Goal: Transaction & Acquisition: Purchase product/service

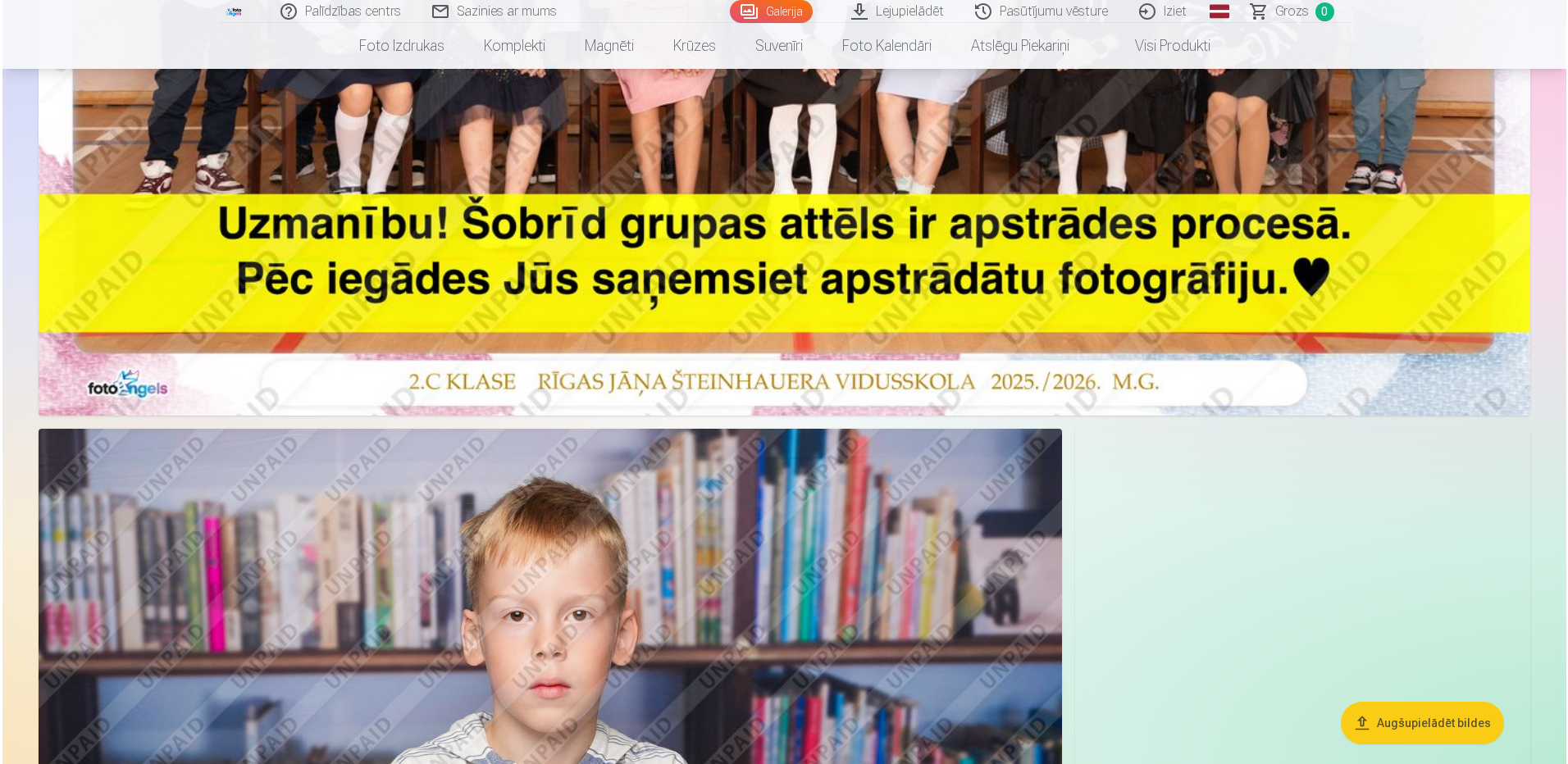
scroll to position [820, 0]
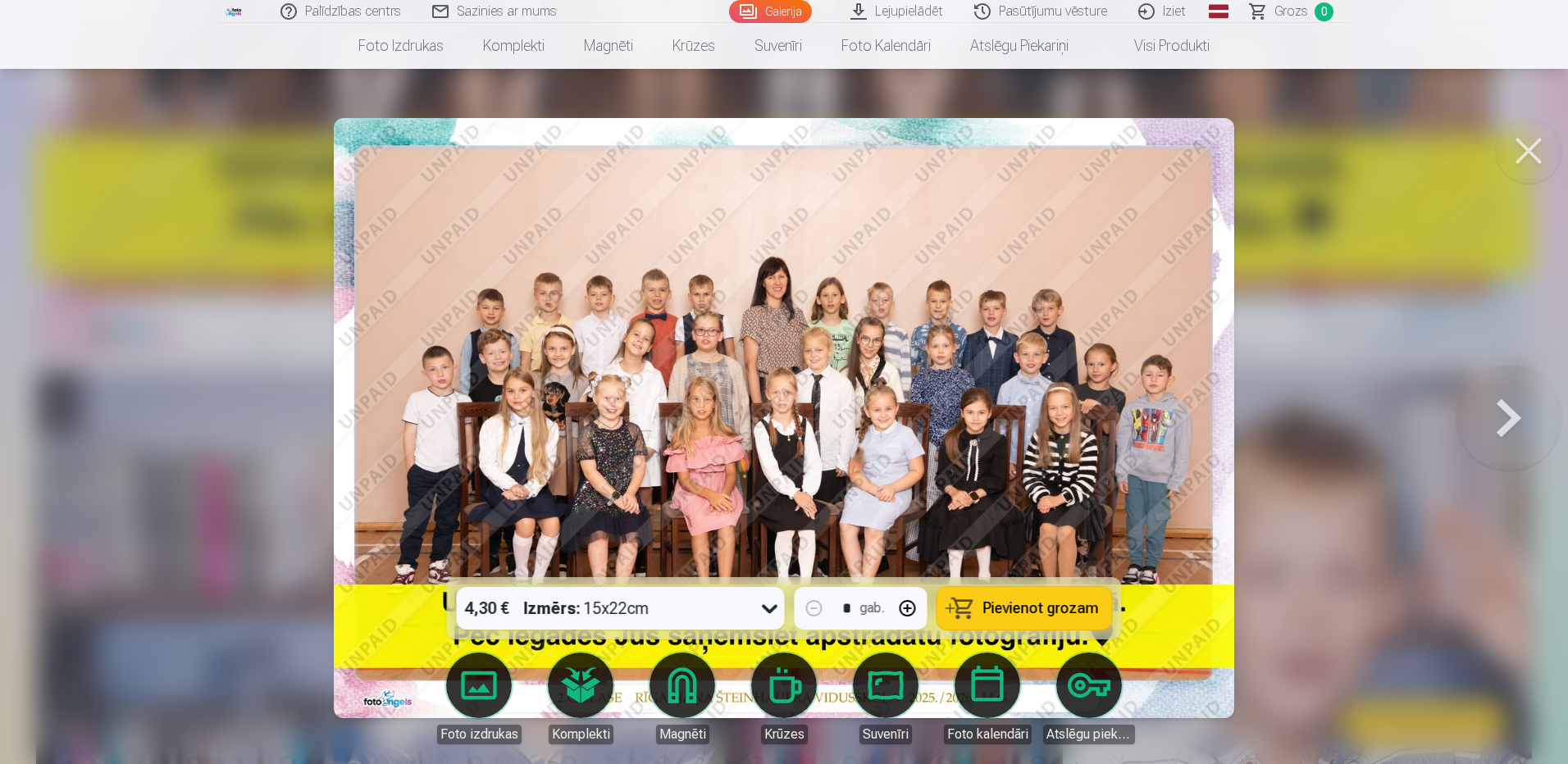
click at [751, 614] on div "4,30 € Izmērs : 15x22cm" at bounding box center [604, 608] width 297 height 42
click at [972, 610] on button "Pievienot grozam" at bounding box center [1024, 608] width 175 height 42
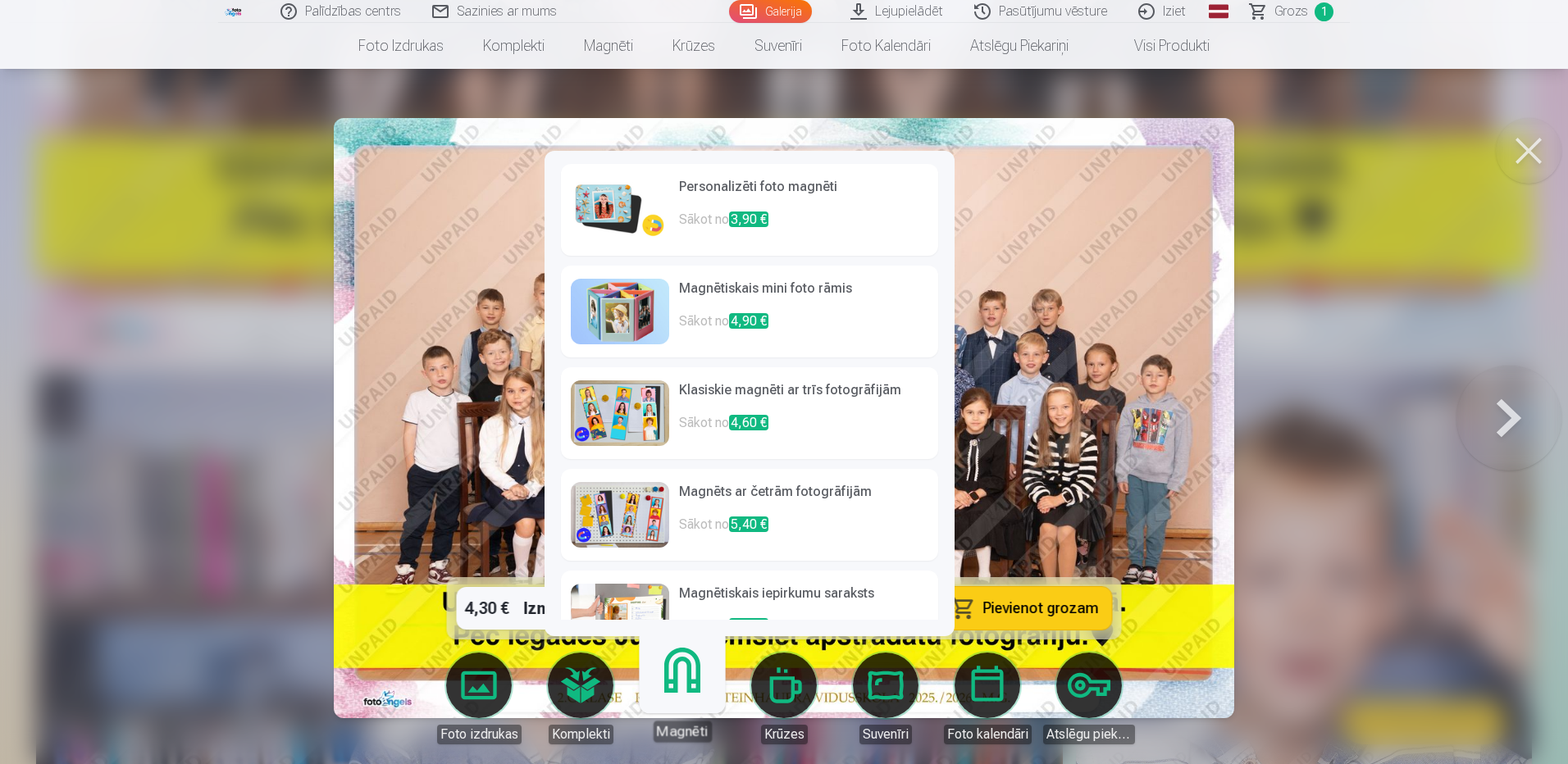
click at [798, 189] on h6 "Personalizēti foto magnēti" at bounding box center [803, 194] width 249 height 33
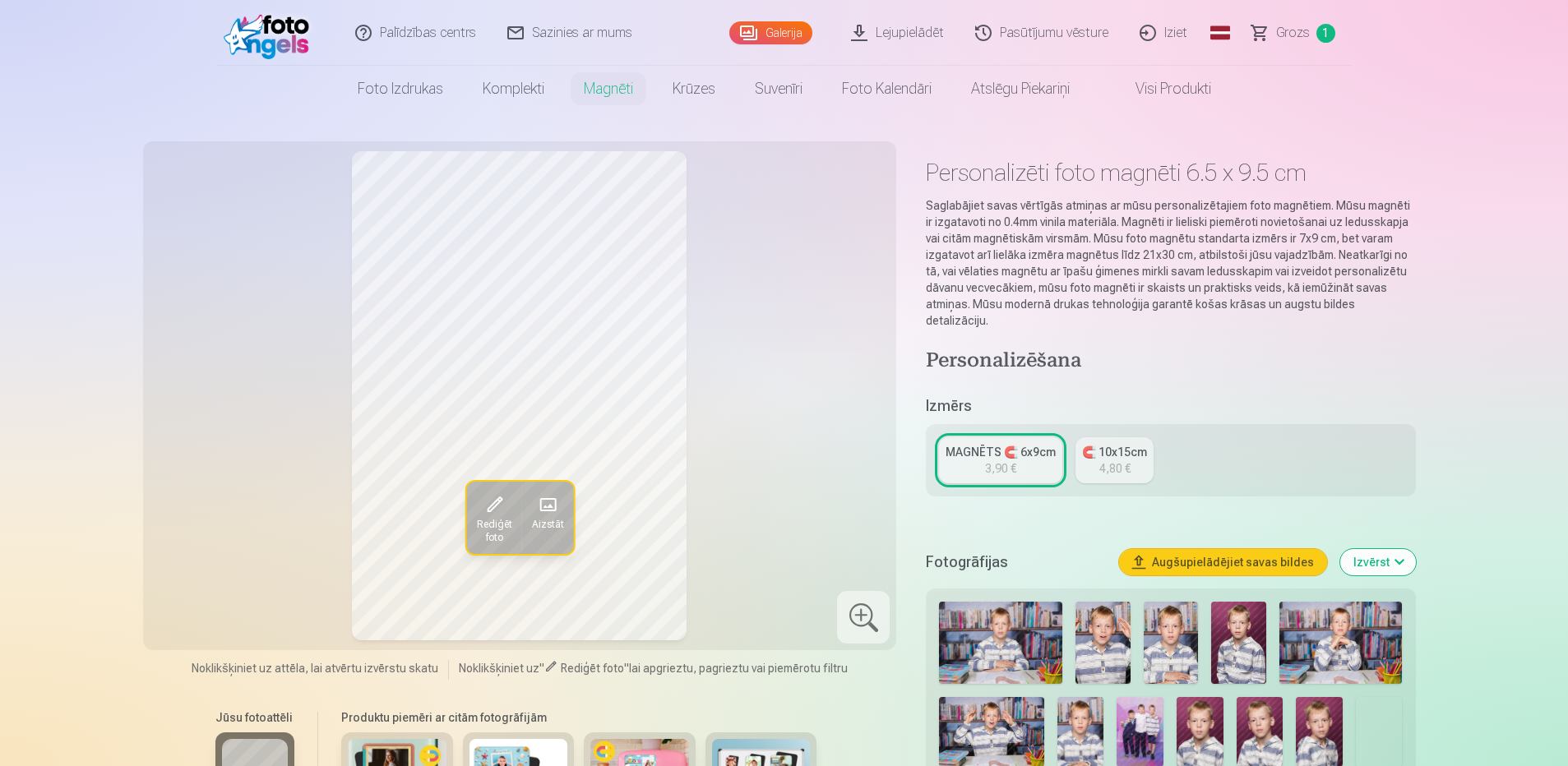
click at [1007, 618] on img at bounding box center [1000, 642] width 123 height 82
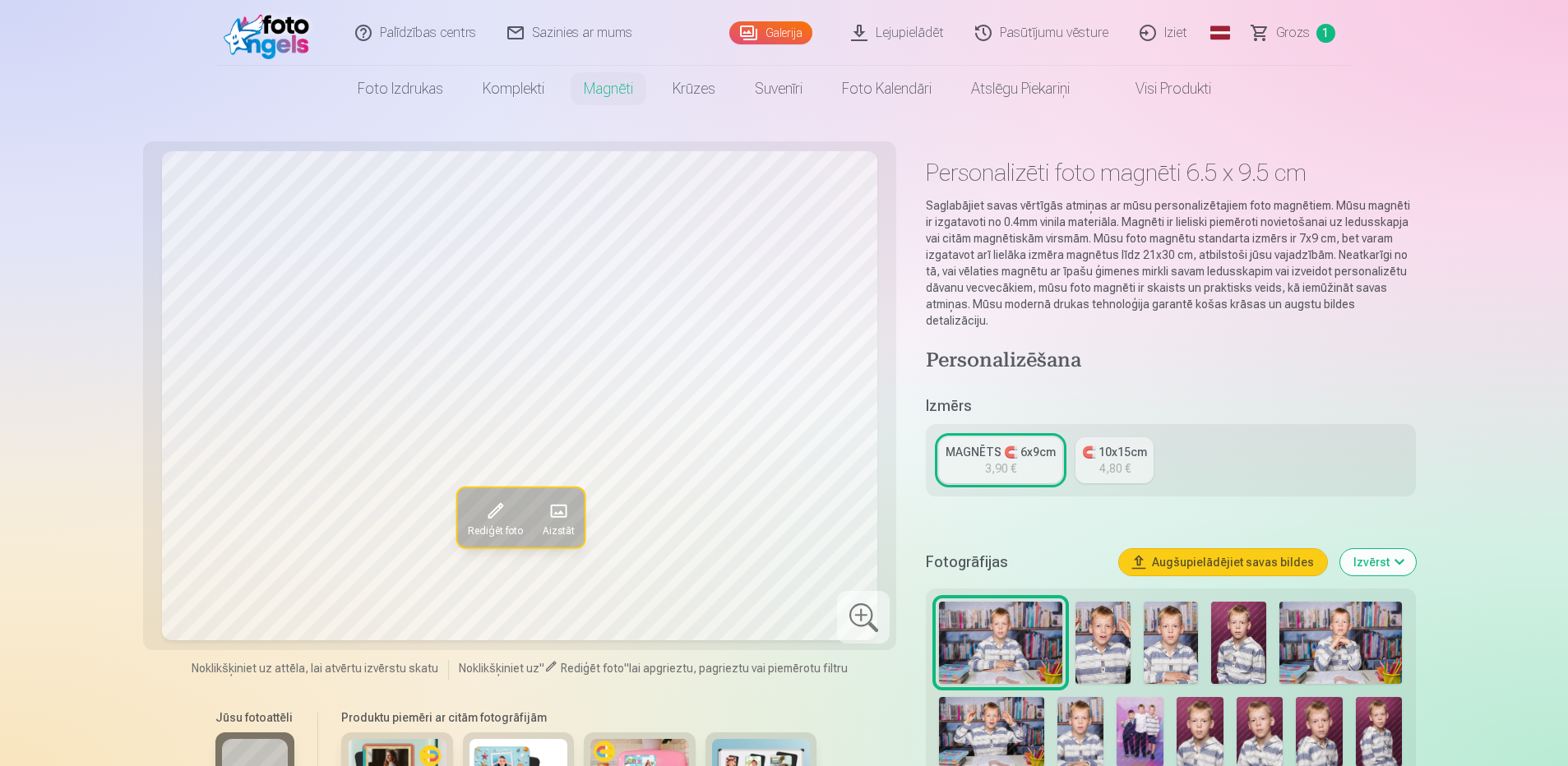
click at [1099, 627] on img at bounding box center [1103, 642] width 55 height 82
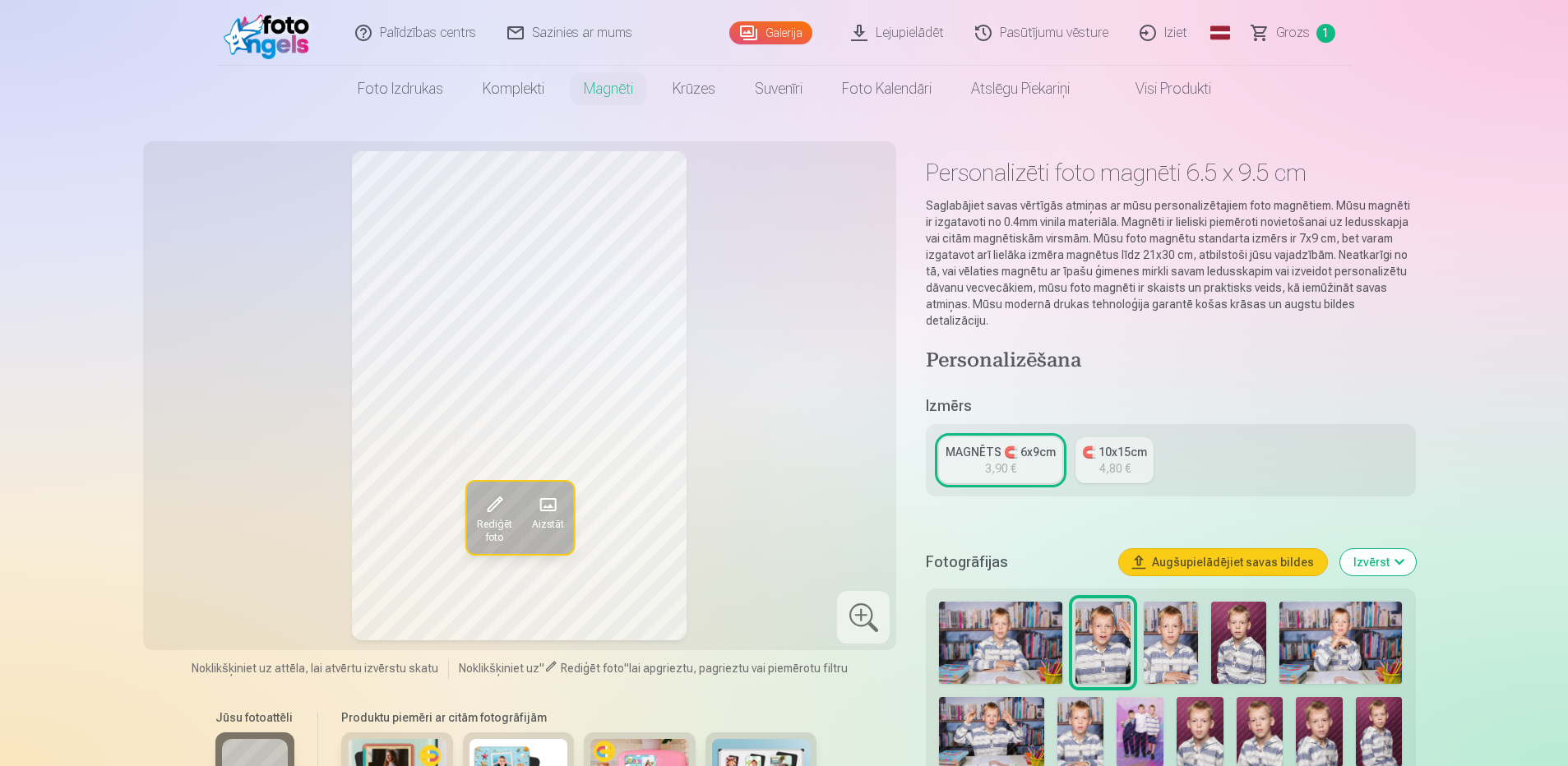
click at [1171, 648] on img at bounding box center [1170, 642] width 55 height 82
click at [1243, 641] on img at bounding box center [1238, 642] width 55 height 82
click at [1308, 641] on img at bounding box center [1340, 642] width 123 height 82
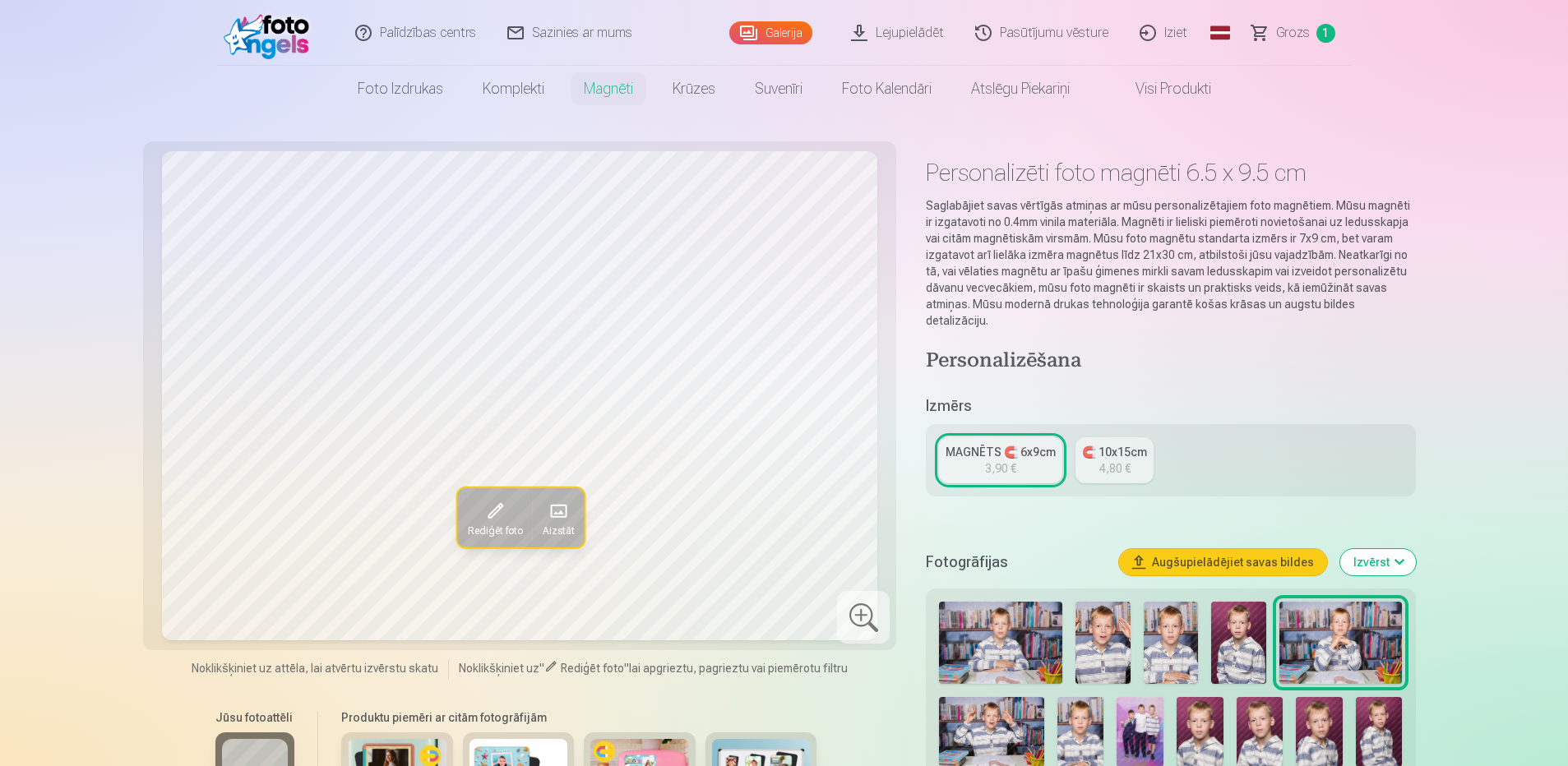
click at [995, 724] on img at bounding box center [991, 732] width 104 height 69
click at [1084, 720] on img at bounding box center [1080, 732] width 47 height 69
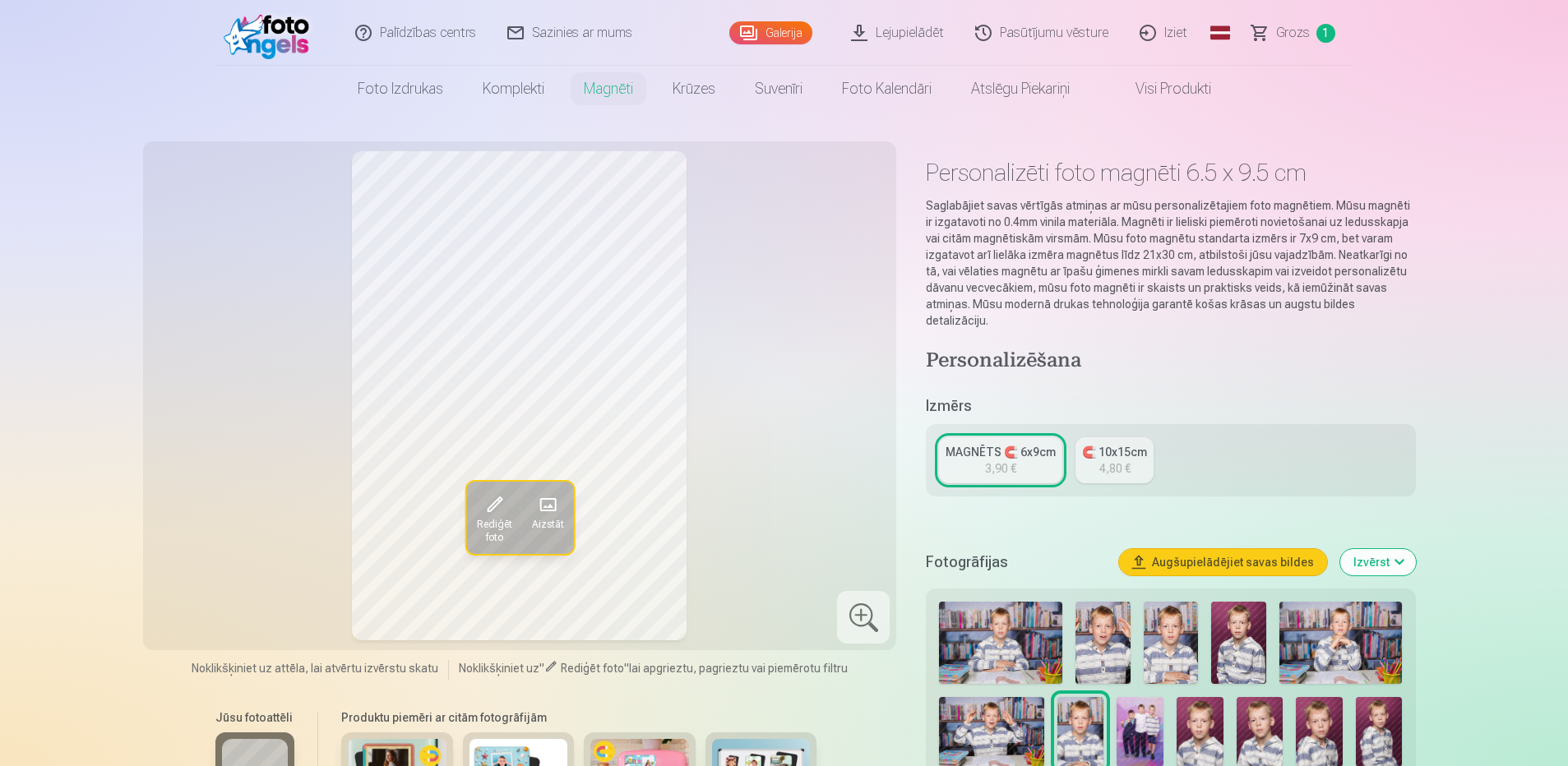
click at [1151, 721] on img at bounding box center [1139, 732] width 47 height 69
click at [1180, 714] on img at bounding box center [1199, 732] width 47 height 69
click at [1246, 719] on img at bounding box center [1259, 732] width 47 height 69
click at [1325, 719] on img at bounding box center [1319, 732] width 47 height 69
click at [1358, 721] on img at bounding box center [1378, 732] width 47 height 69
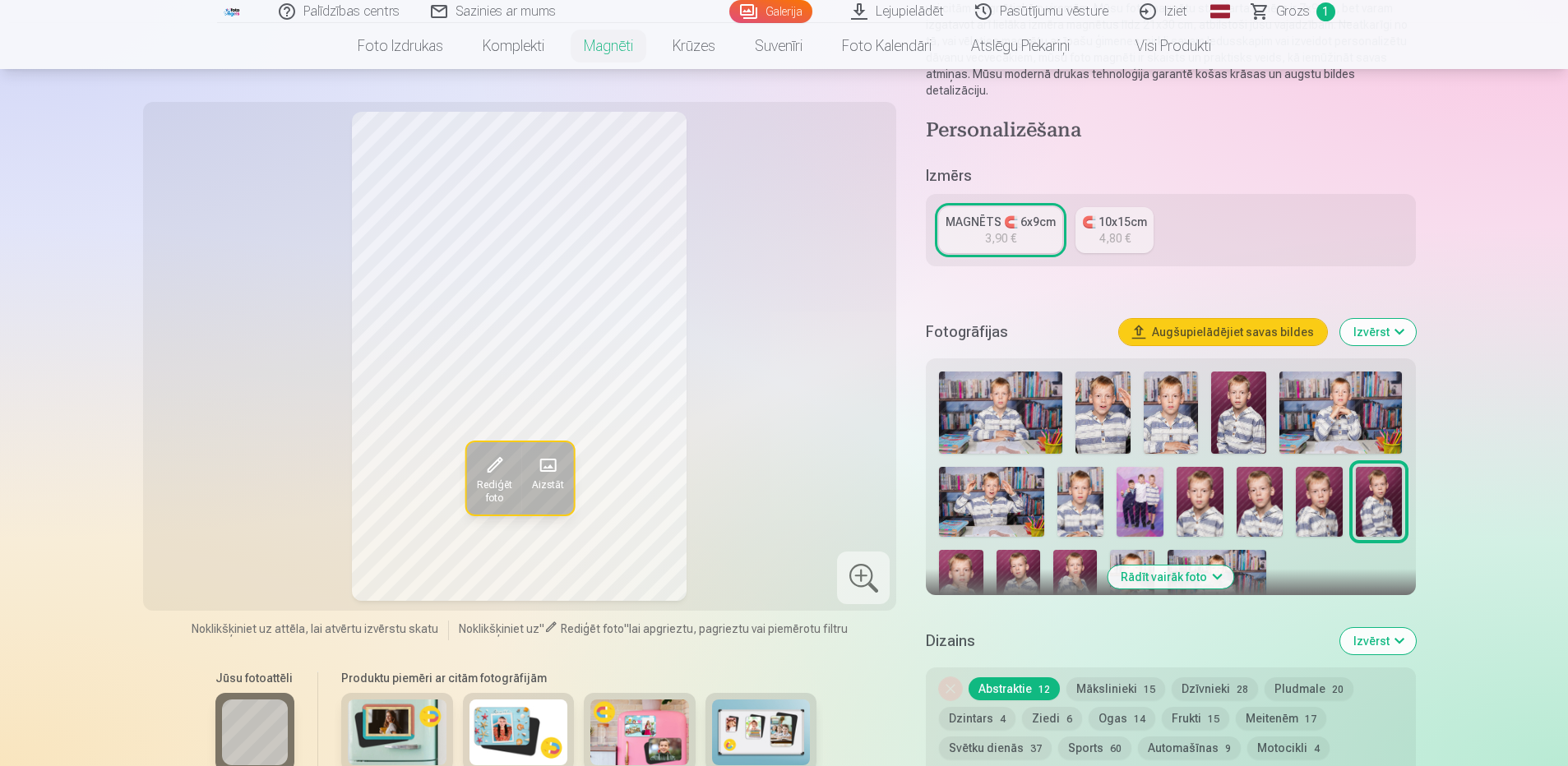
scroll to position [247, 0]
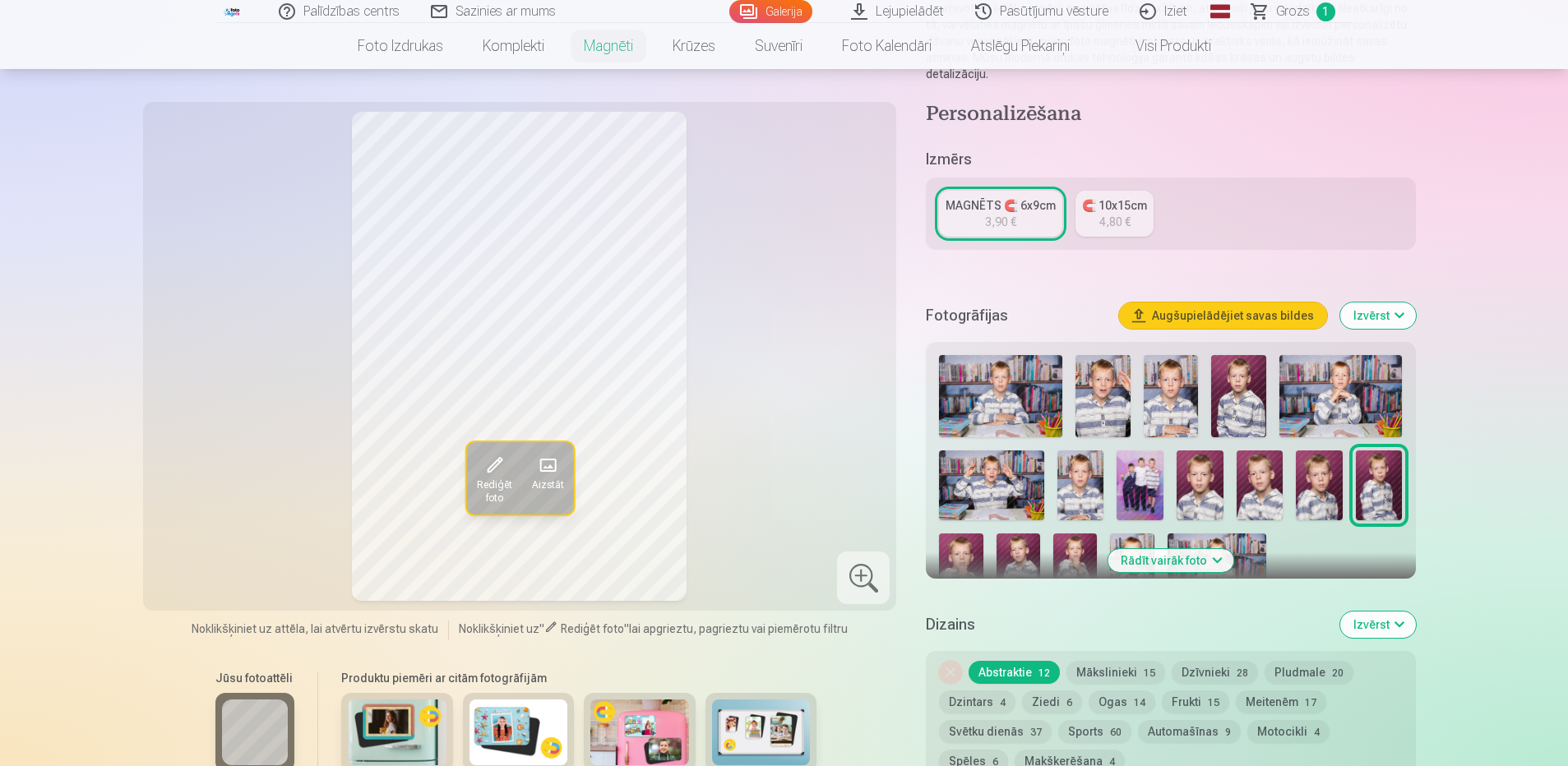
click at [949, 538] on img at bounding box center [960, 567] width 43 height 66
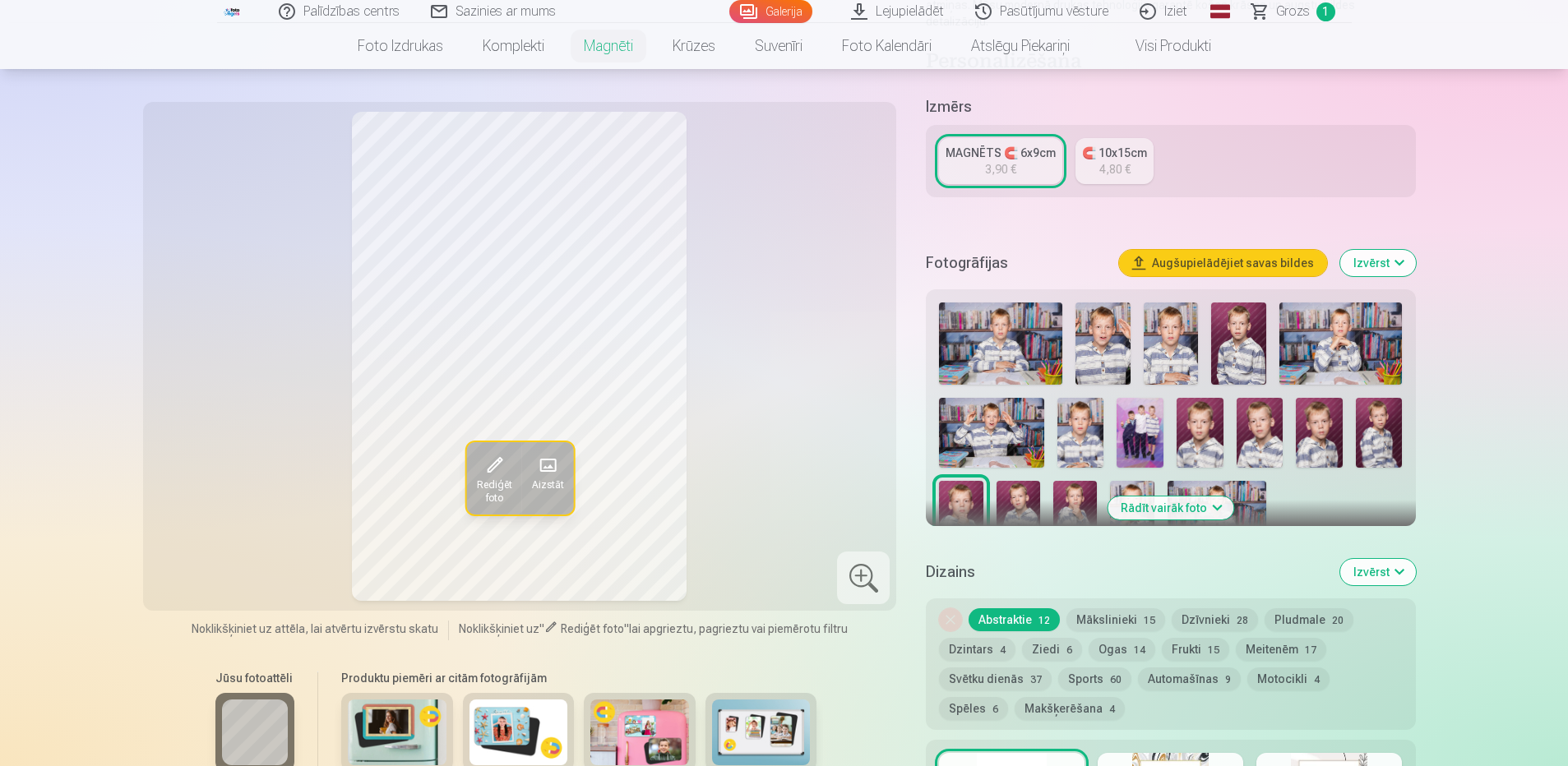
scroll to position [329, 0]
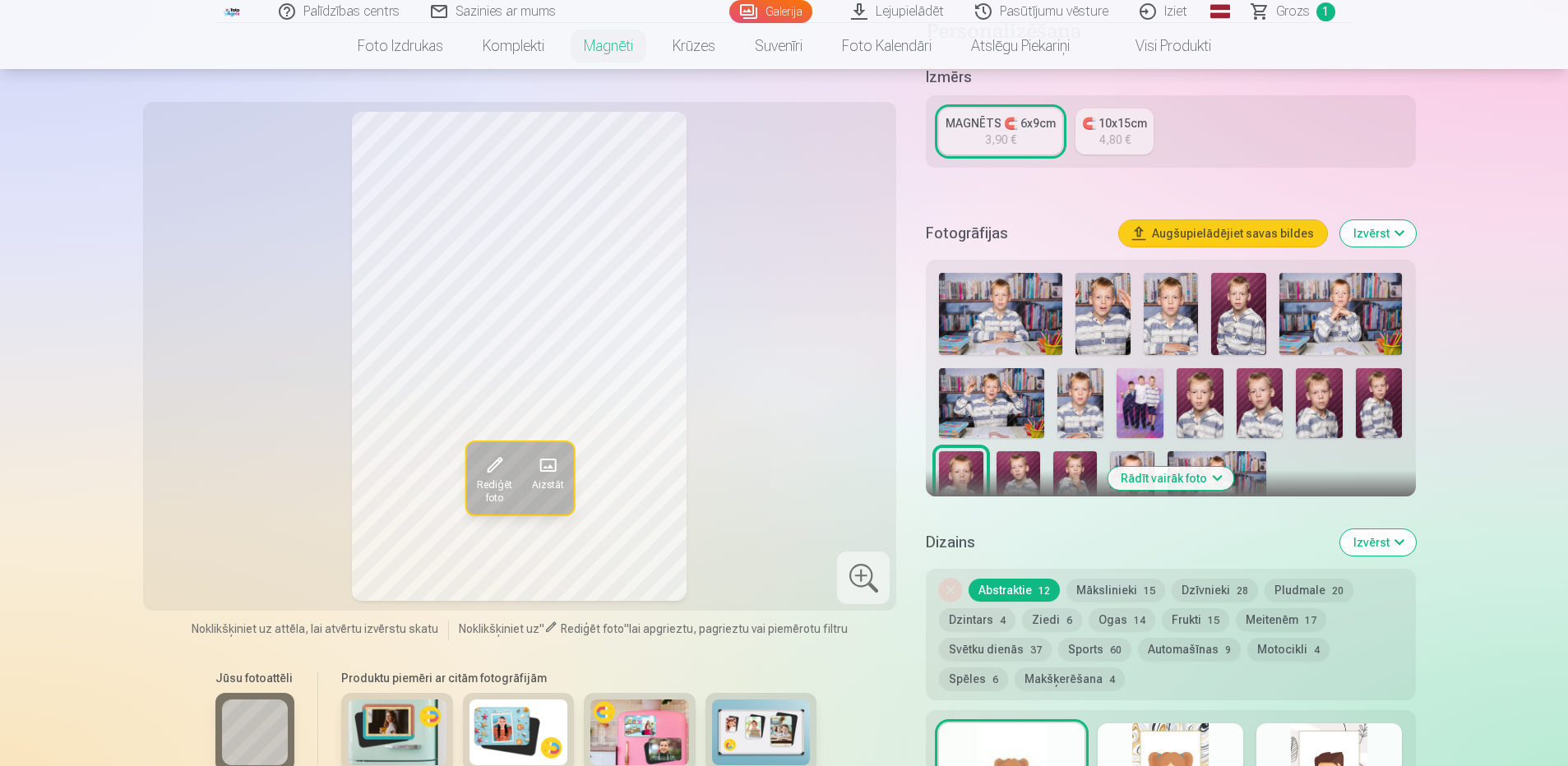
click at [1020, 452] on img at bounding box center [1018, 485] width 43 height 66
click at [1054, 452] on img at bounding box center [1075, 485] width 43 height 66
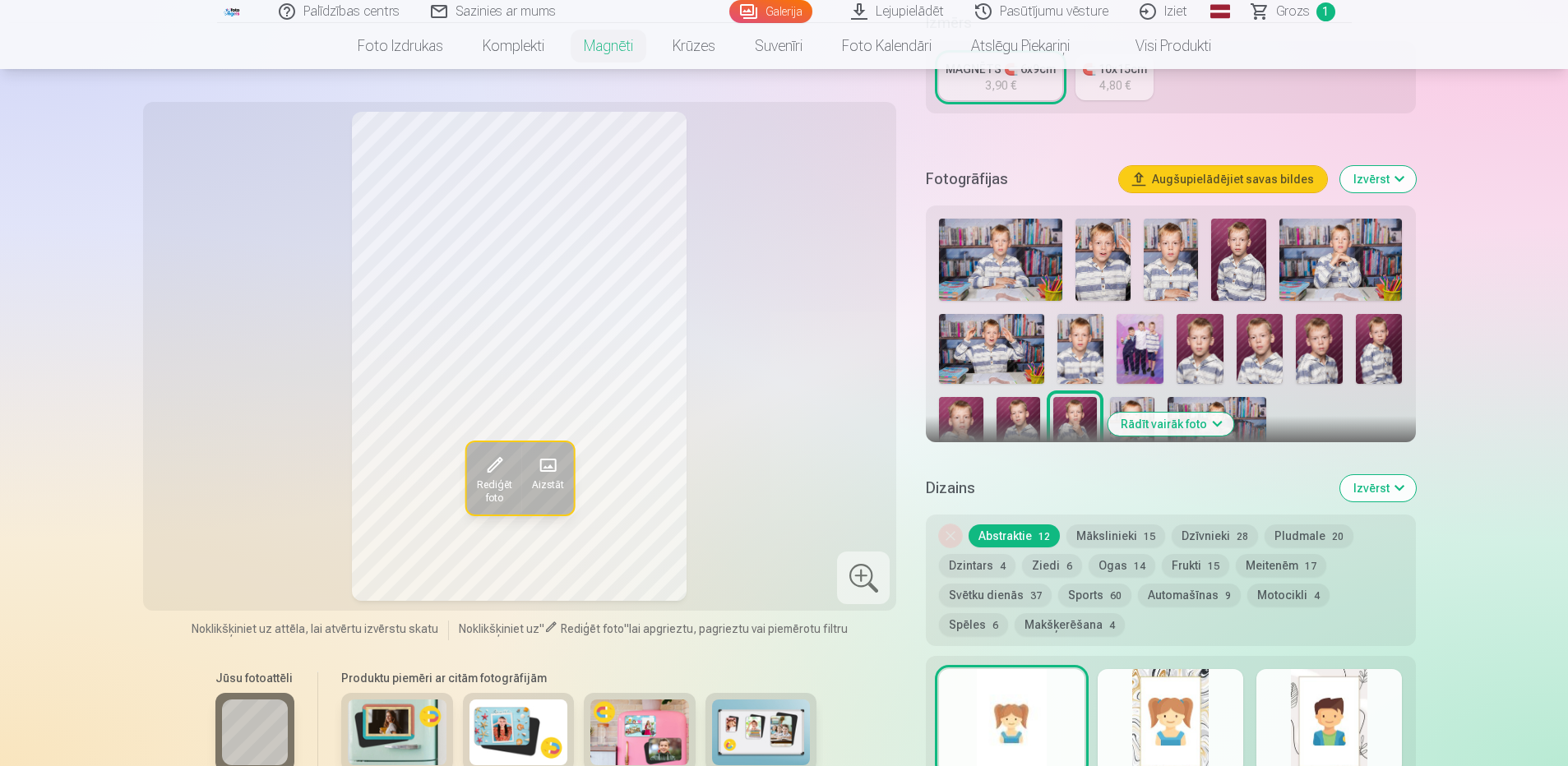
scroll to position [411, 0]
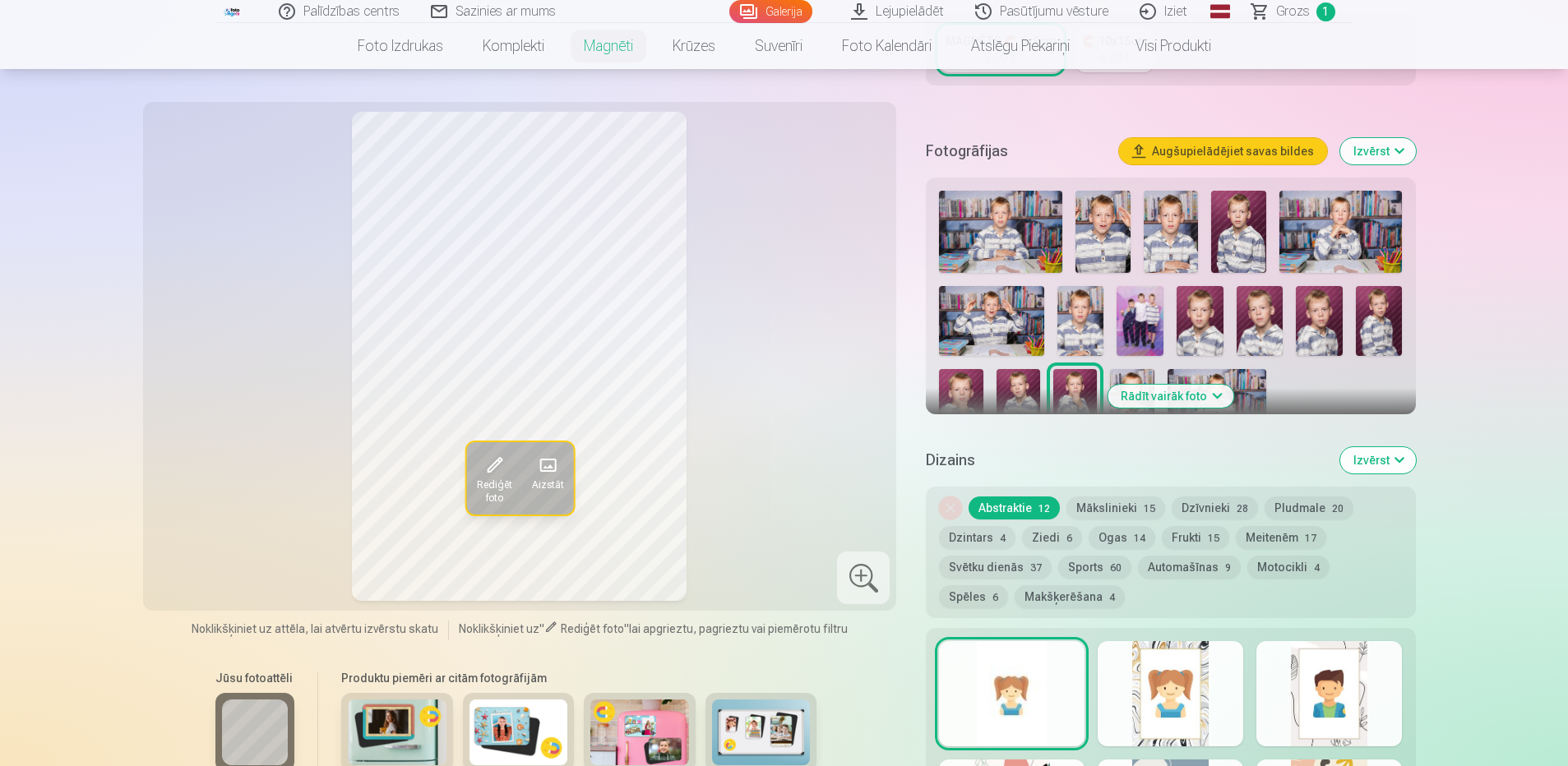
click at [1210, 385] on button "Rādīt vairāk foto" at bounding box center [1170, 396] width 125 height 23
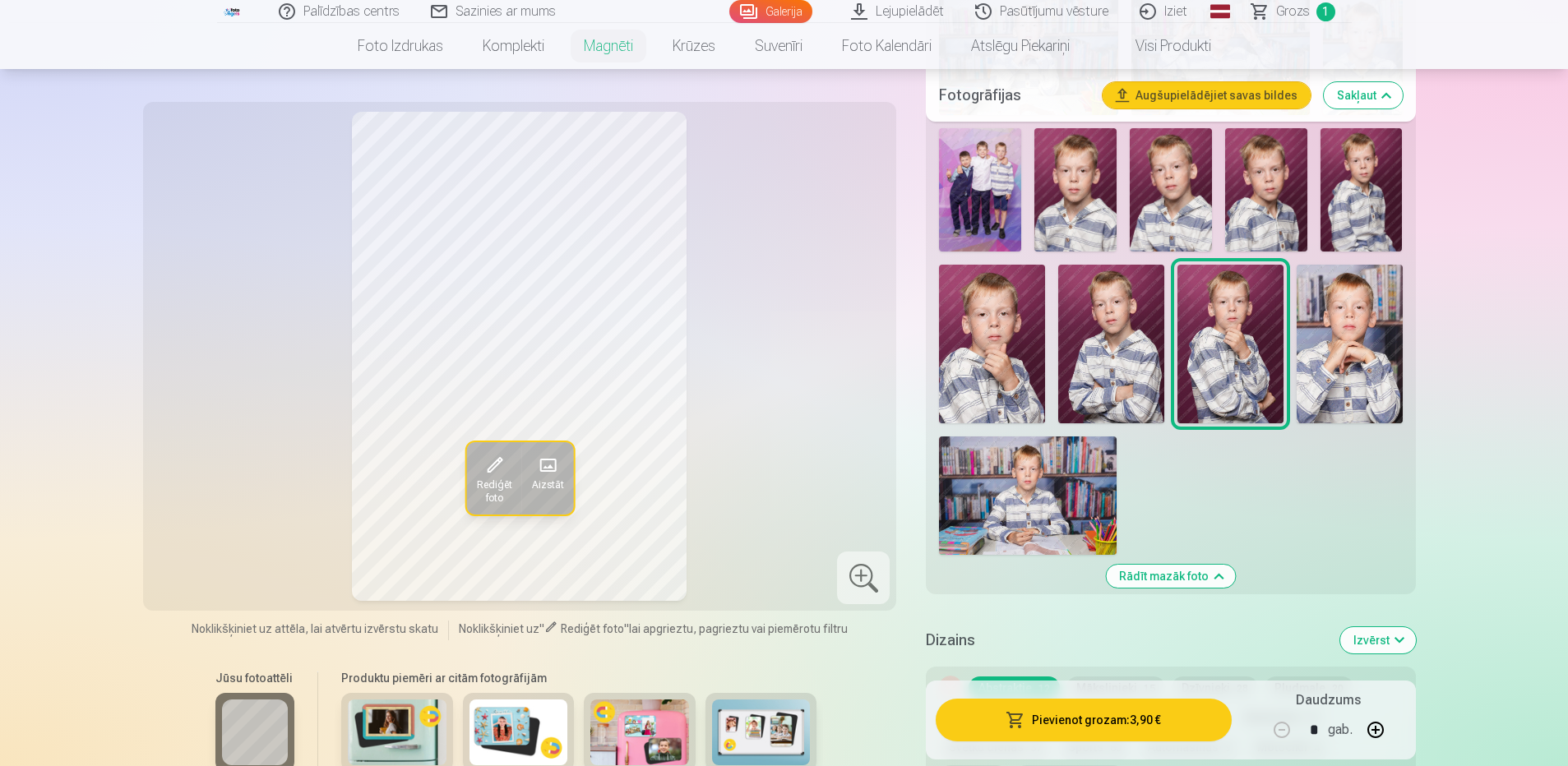
scroll to position [575, 0]
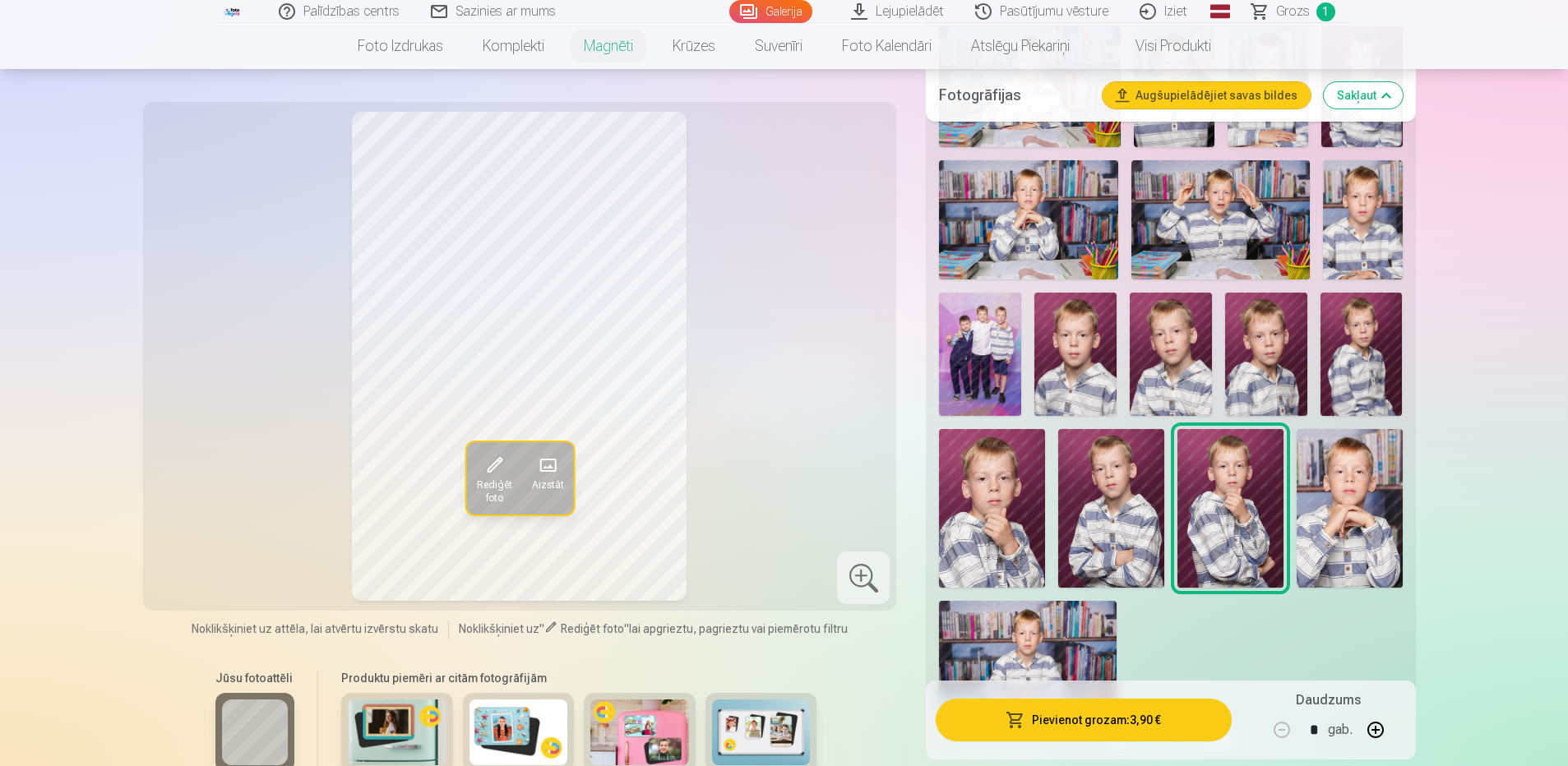
click at [1309, 479] on img at bounding box center [1349, 508] width 106 height 158
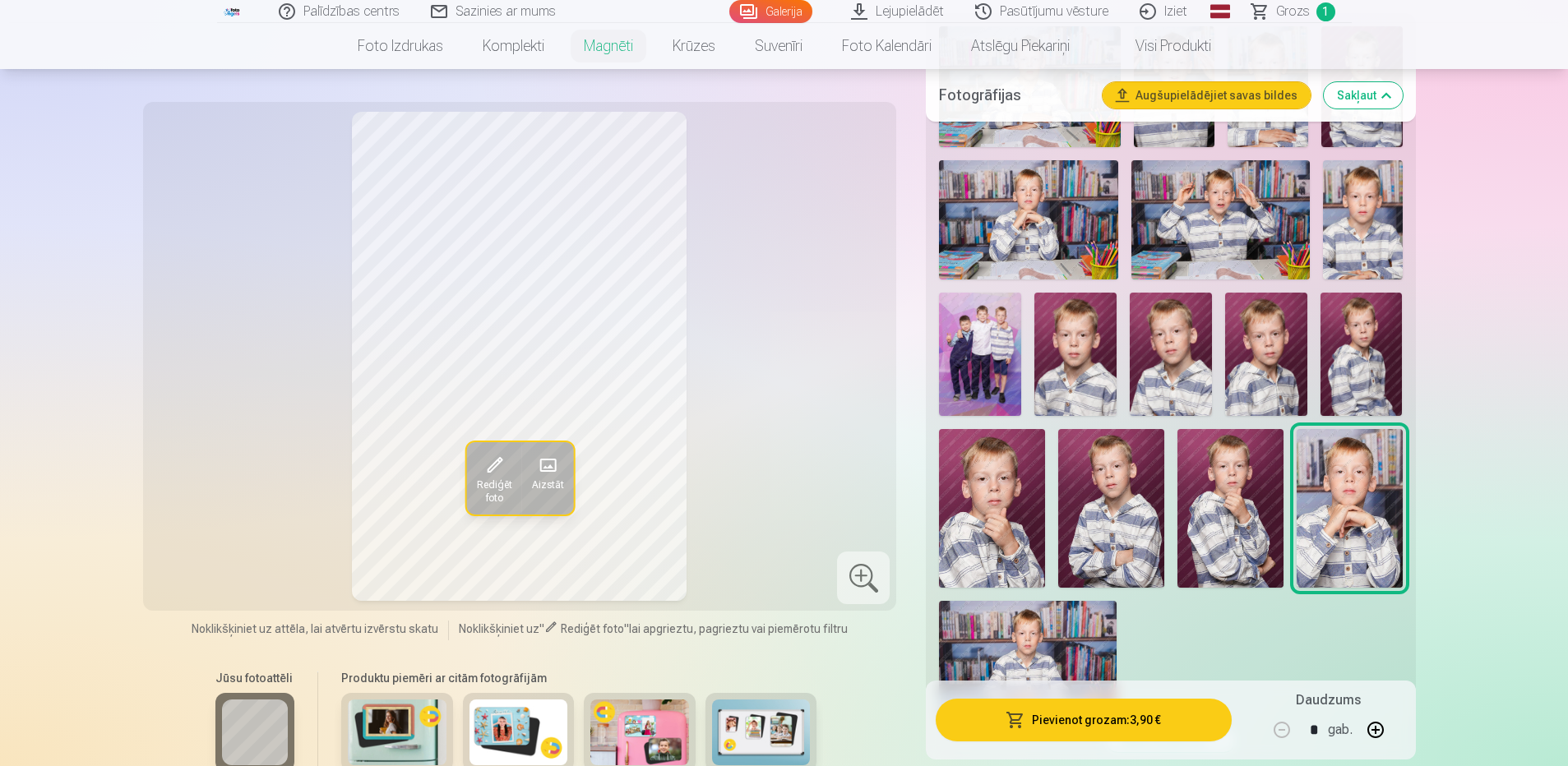
click at [1163, 374] on img at bounding box center [1170, 353] width 82 height 123
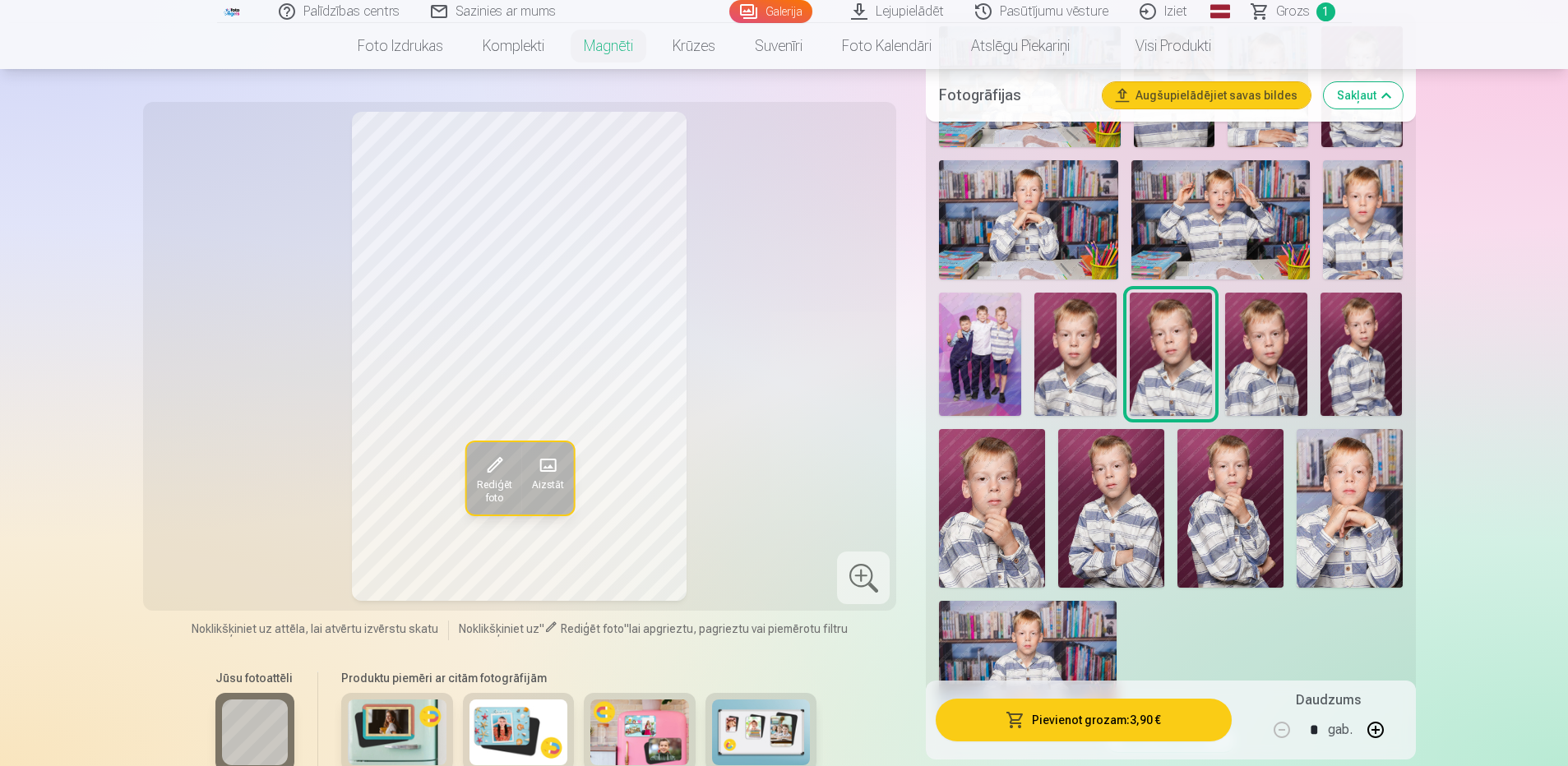
click at [1281, 353] on img at bounding box center [1265, 353] width 82 height 123
click at [1339, 354] on img at bounding box center [1361, 353] width 82 height 123
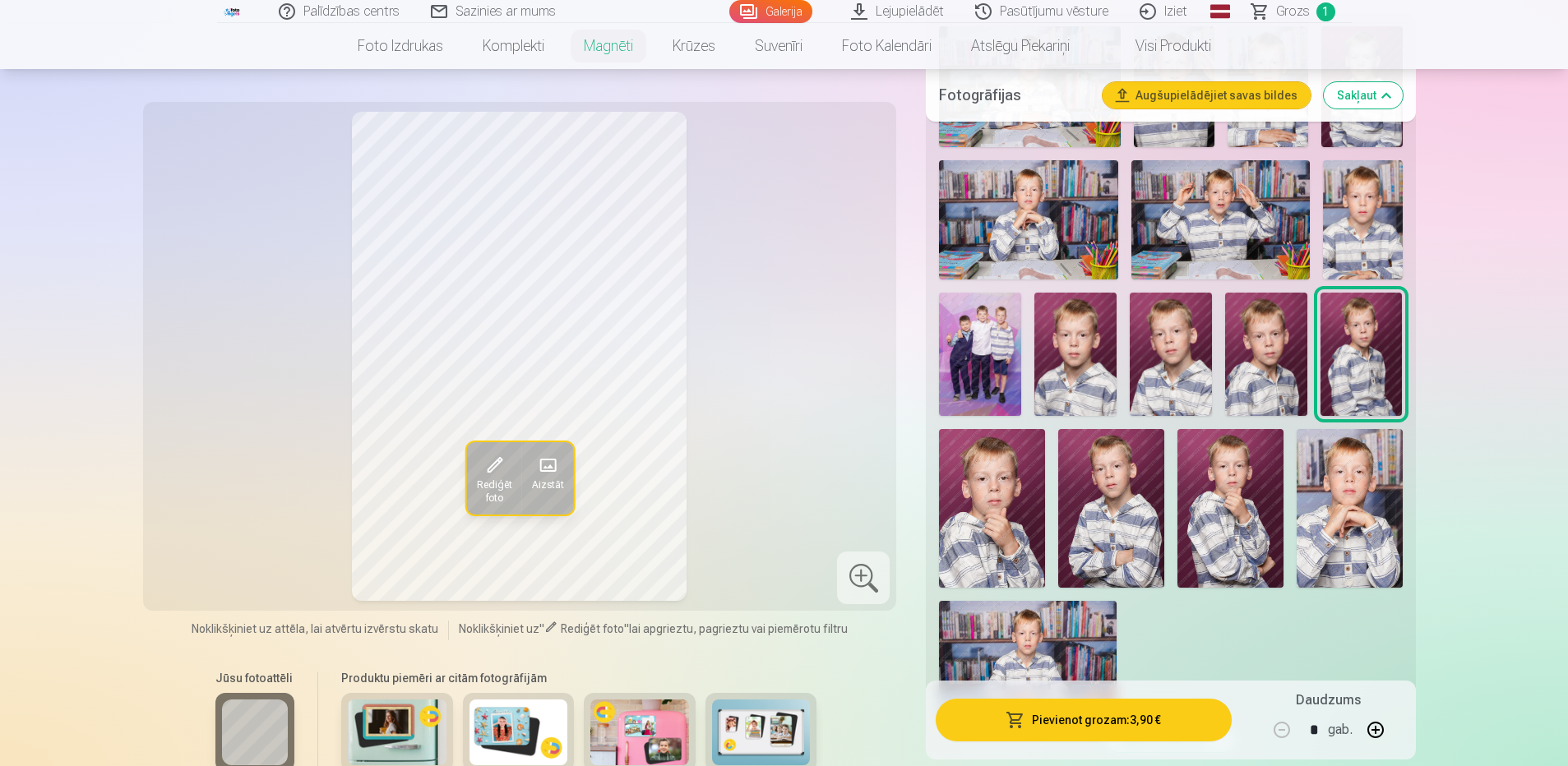
click at [1181, 347] on img at bounding box center [1170, 353] width 82 height 123
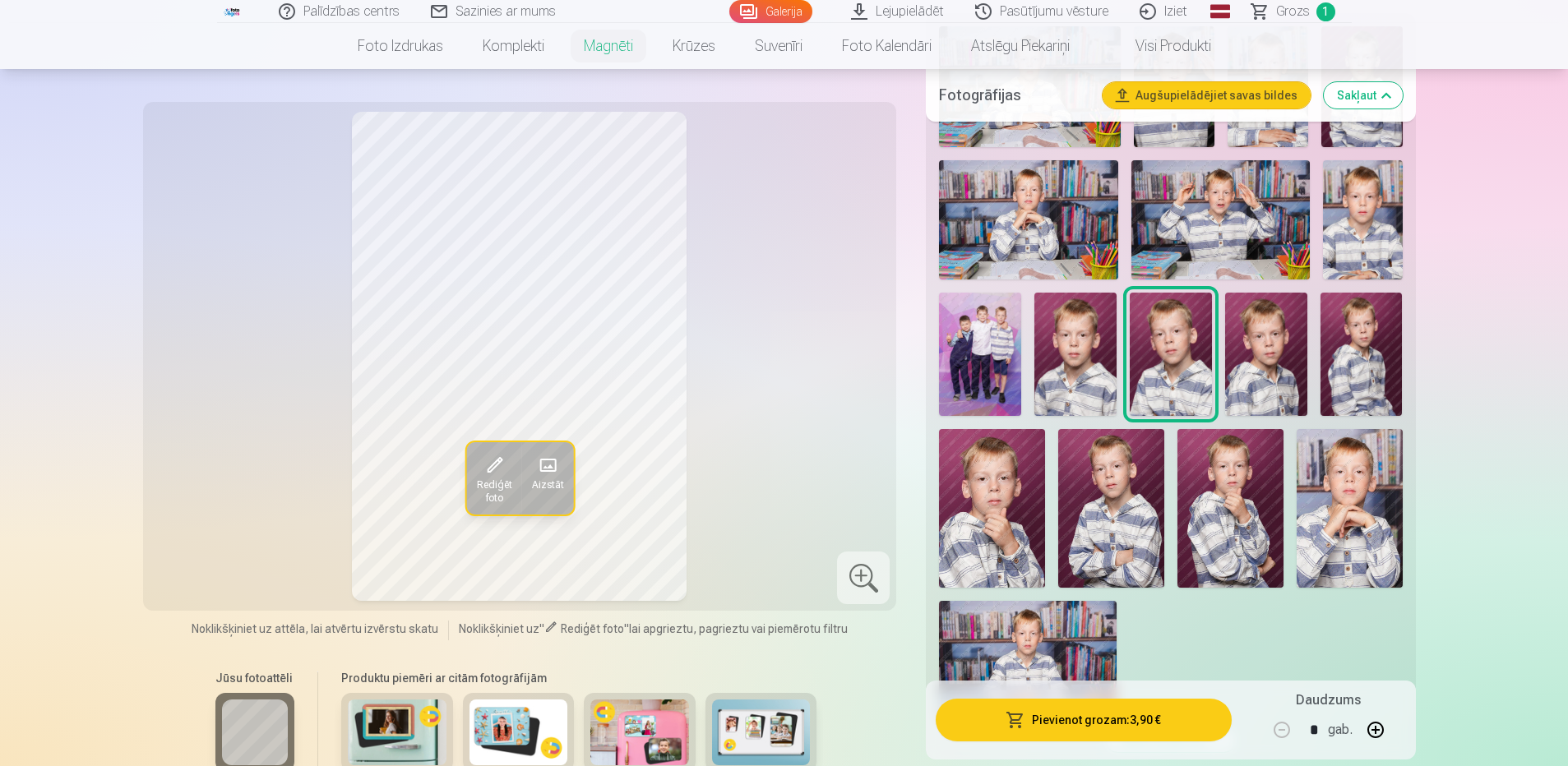
click at [1356, 216] on img at bounding box center [1363, 219] width 80 height 119
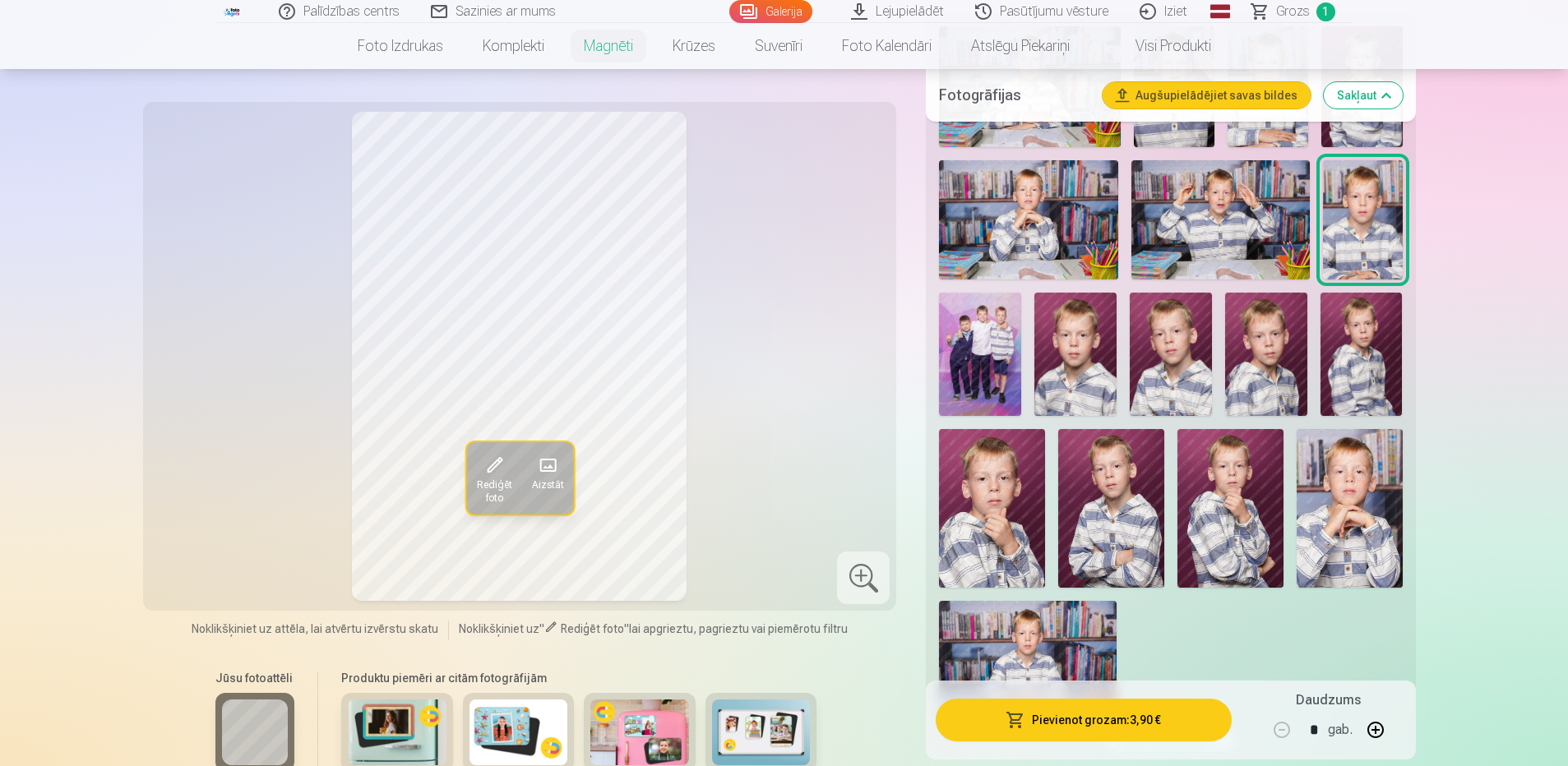
click at [1031, 215] on img at bounding box center [1028, 219] width 178 height 119
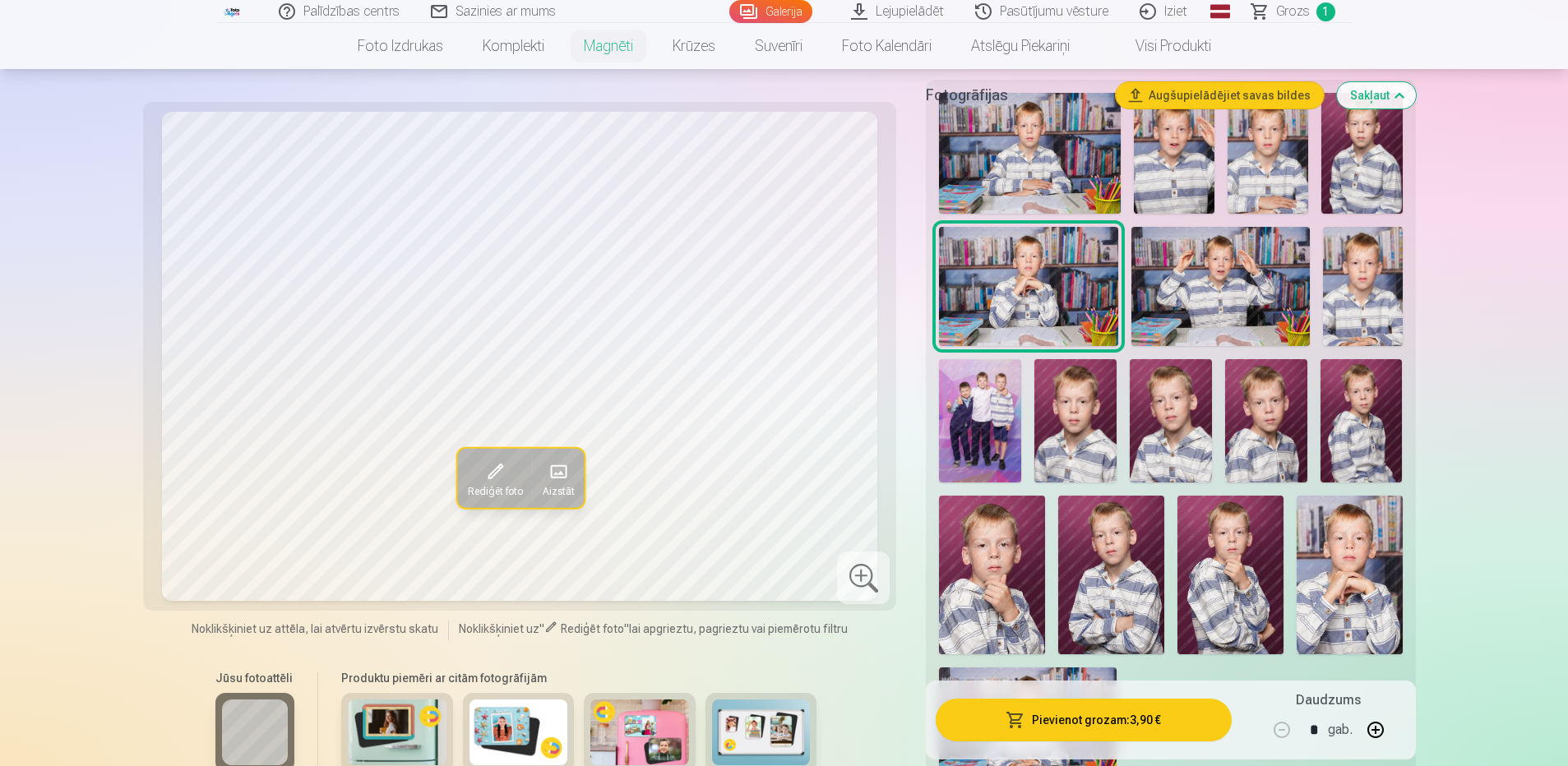
scroll to position [411, 0]
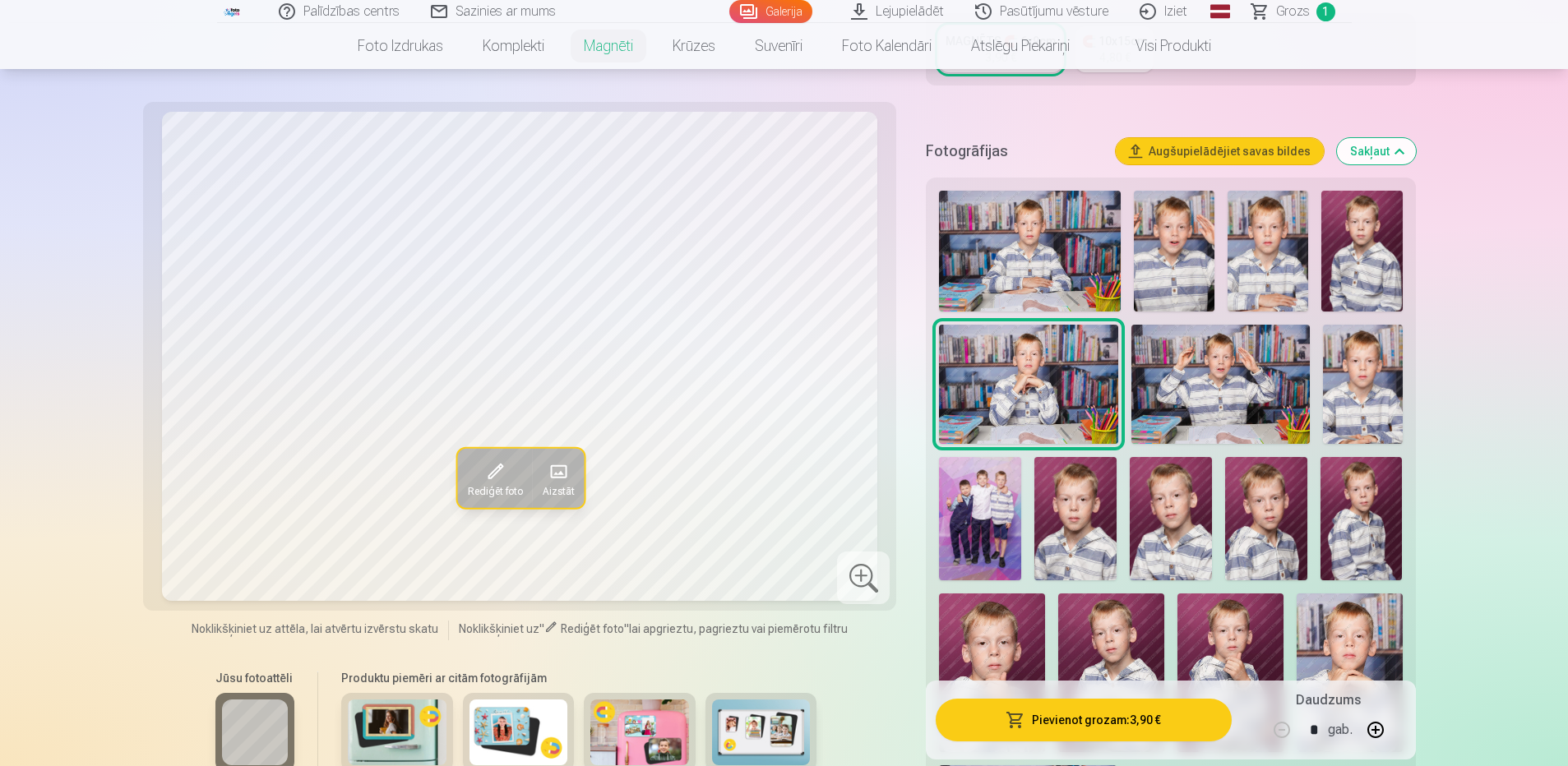
click at [1178, 240] on img at bounding box center [1174, 251] width 81 height 121
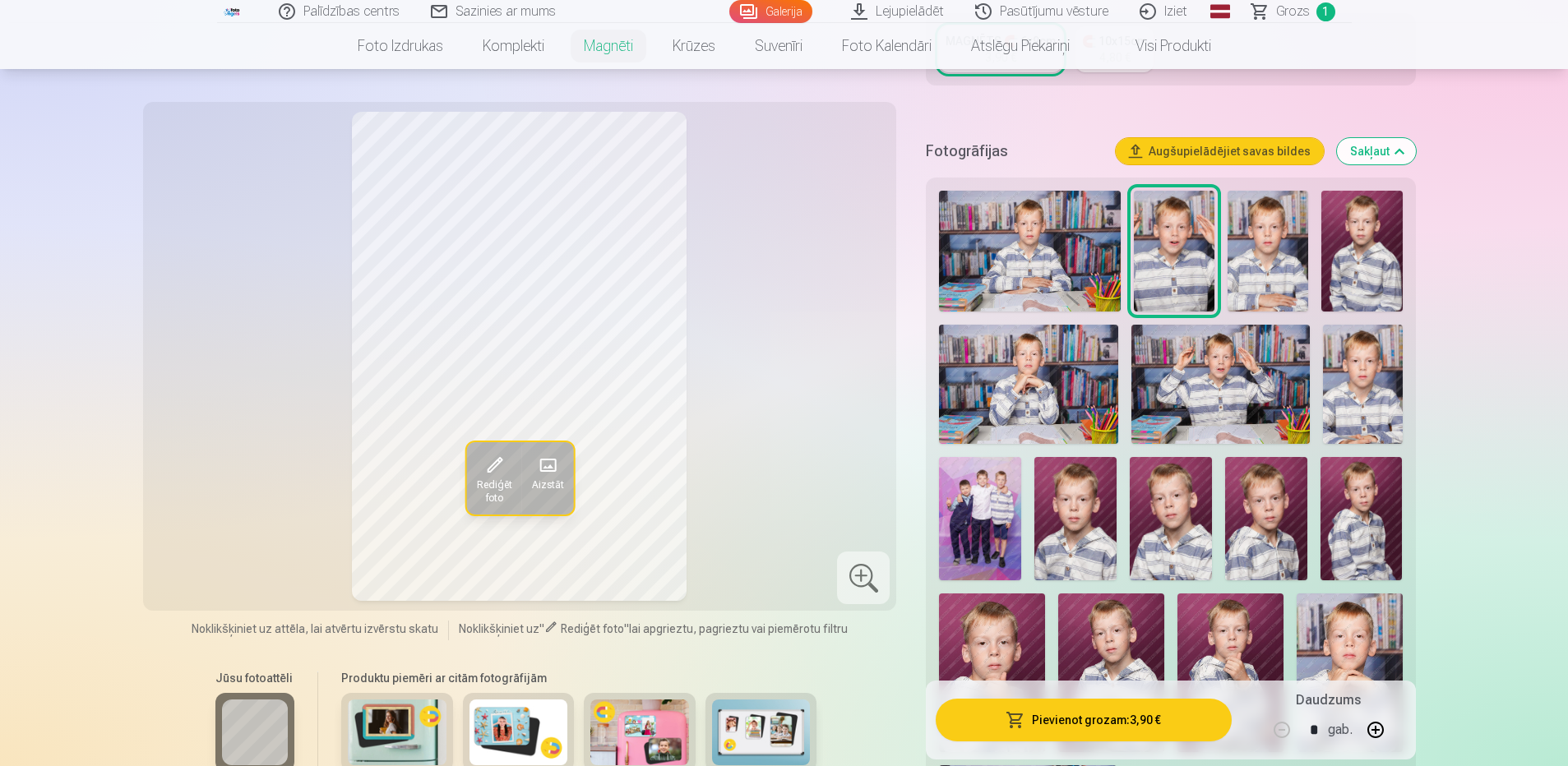
click at [1204, 497] on img at bounding box center [1170, 518] width 82 height 123
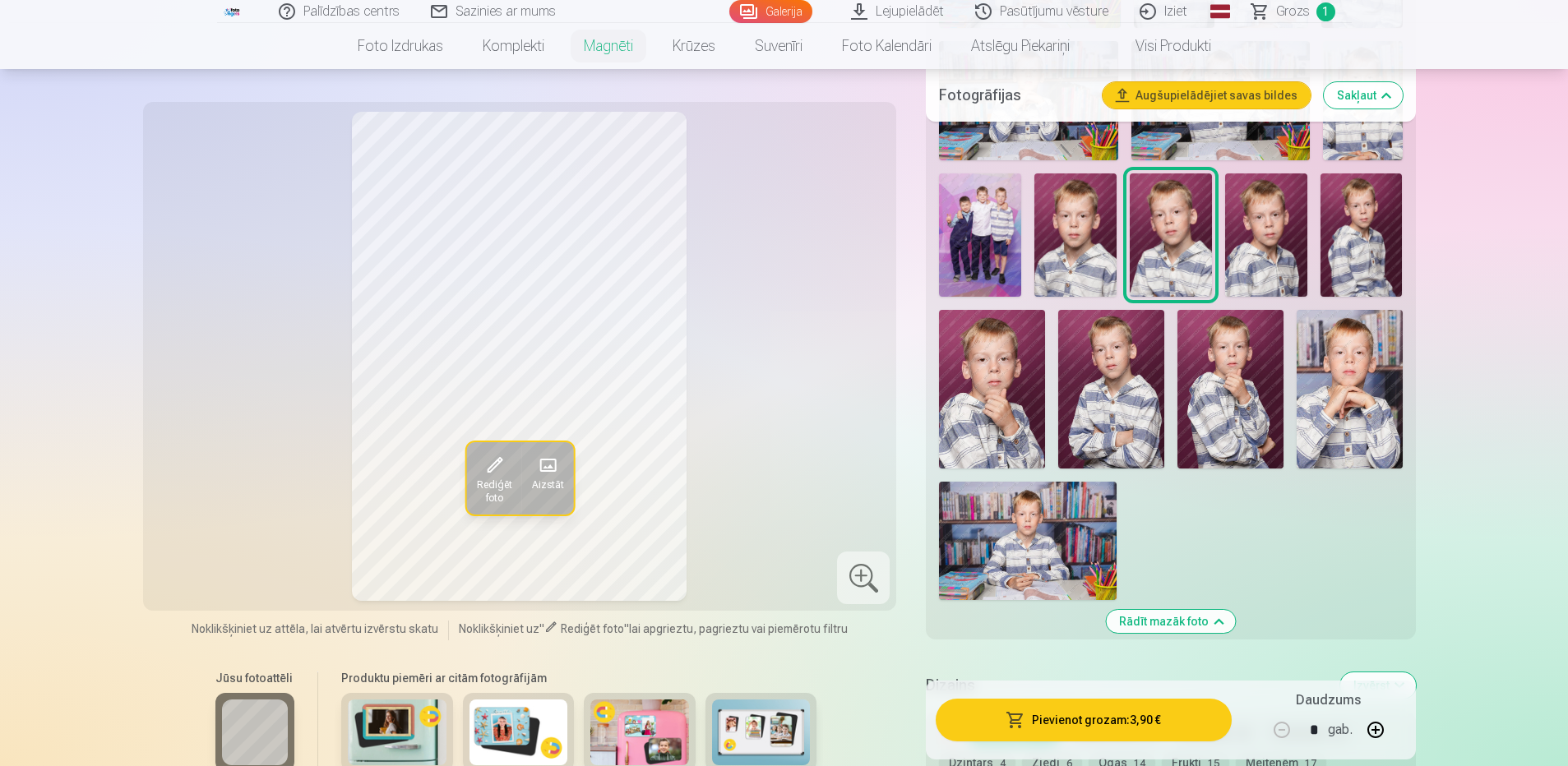
scroll to position [740, 0]
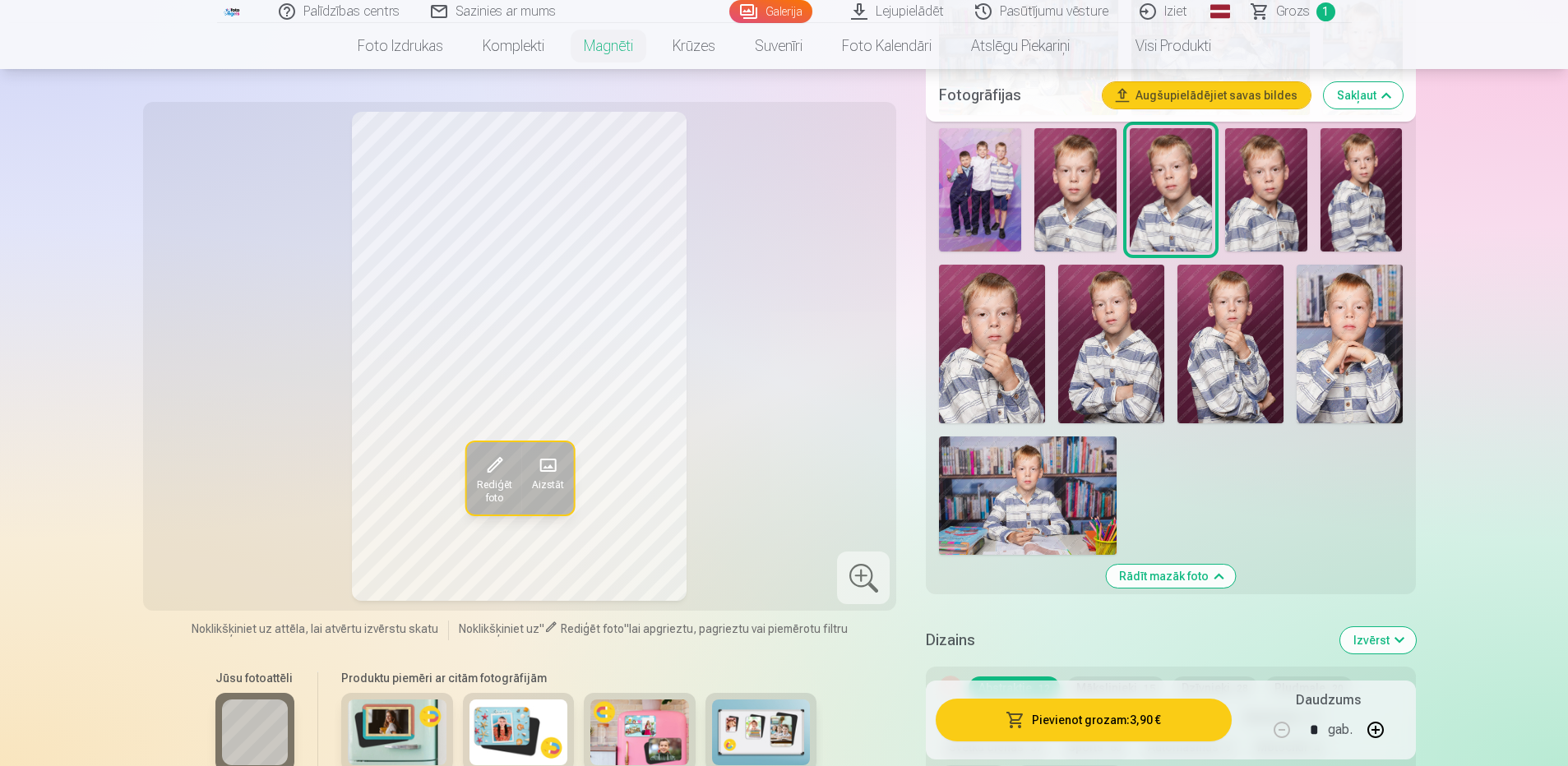
click at [1372, 731] on button "button" at bounding box center [1375, 730] width 40 height 40
type input "*"
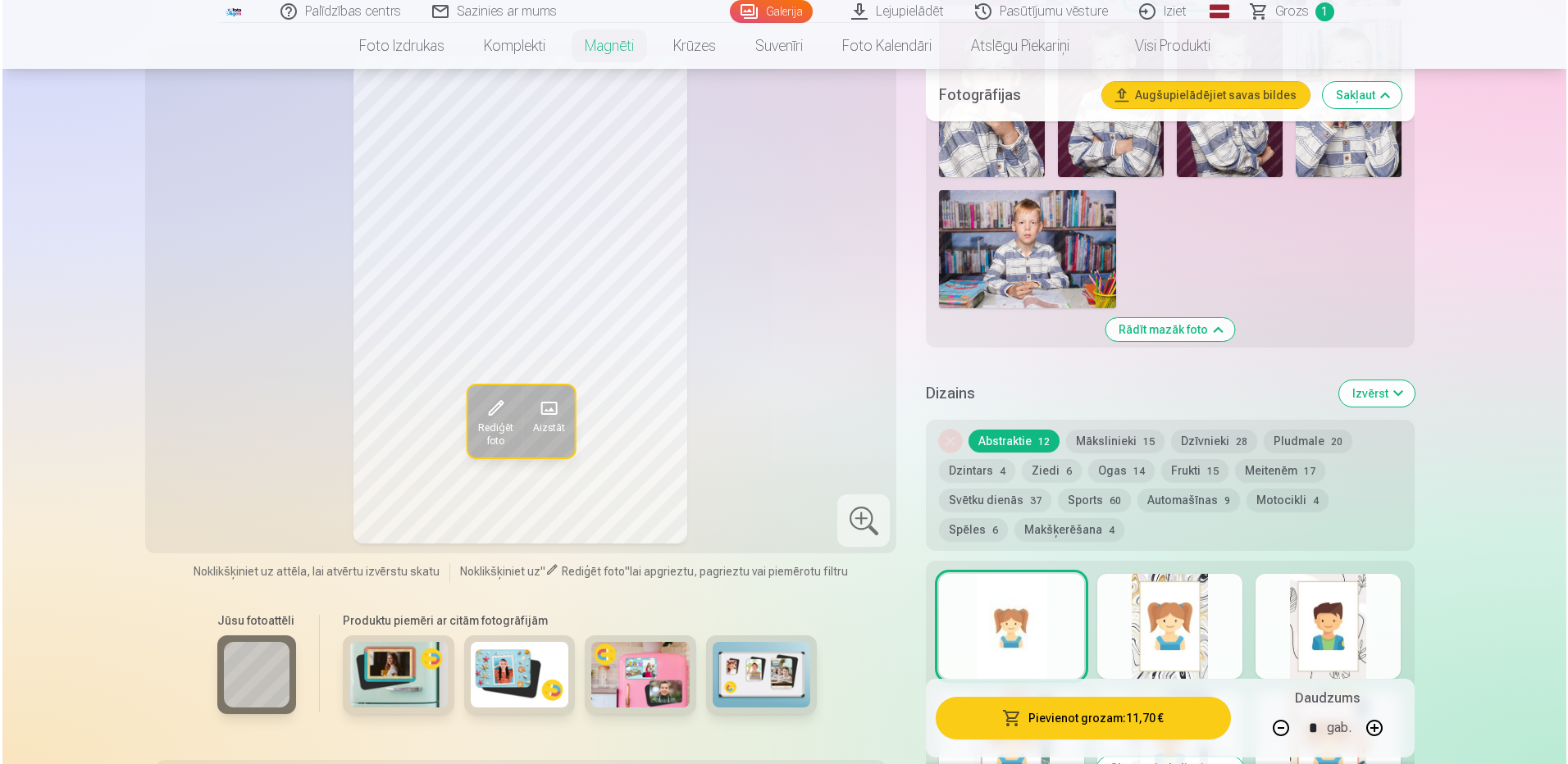
scroll to position [984, 0]
click at [1131, 727] on button "Pievienot grozam : 11,70 €" at bounding box center [1080, 718] width 294 height 42
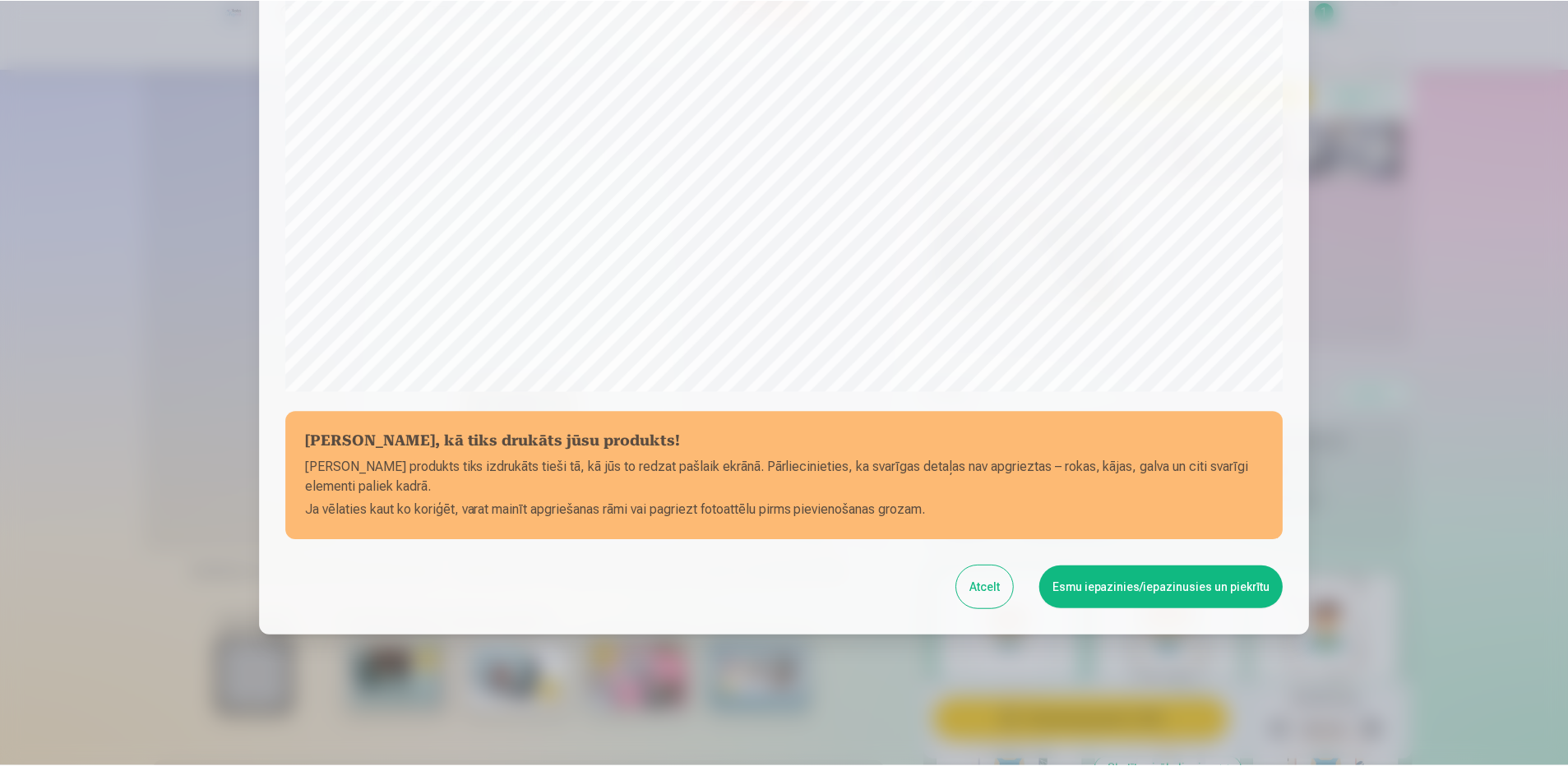
scroll to position [418, 0]
click at [1142, 601] on button "Esmu iepazinies/iepazinusies un piekrītu" at bounding box center [1164, 586] width 244 height 42
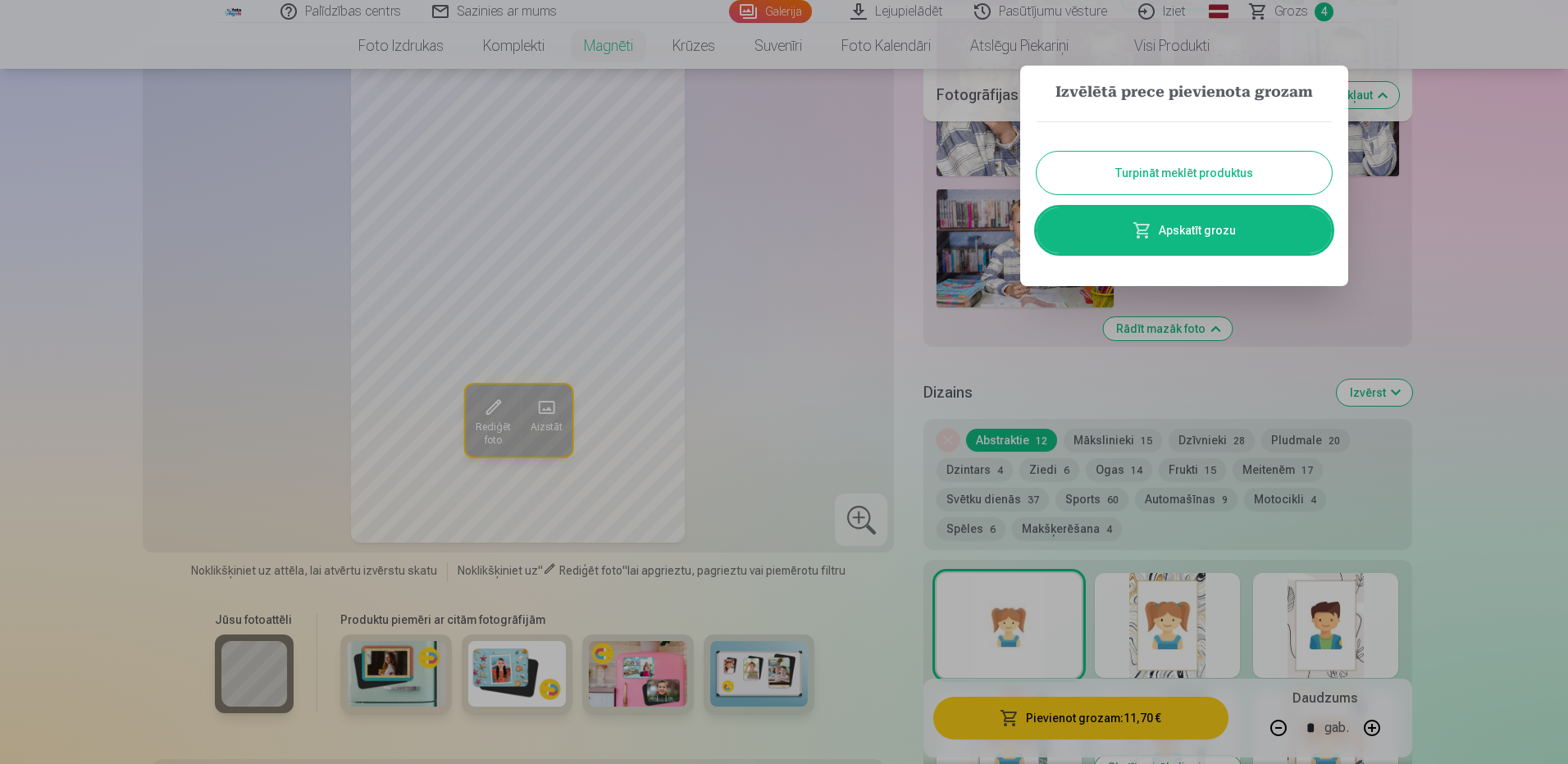
click at [1412, 180] on div at bounding box center [784, 382] width 1568 height 764
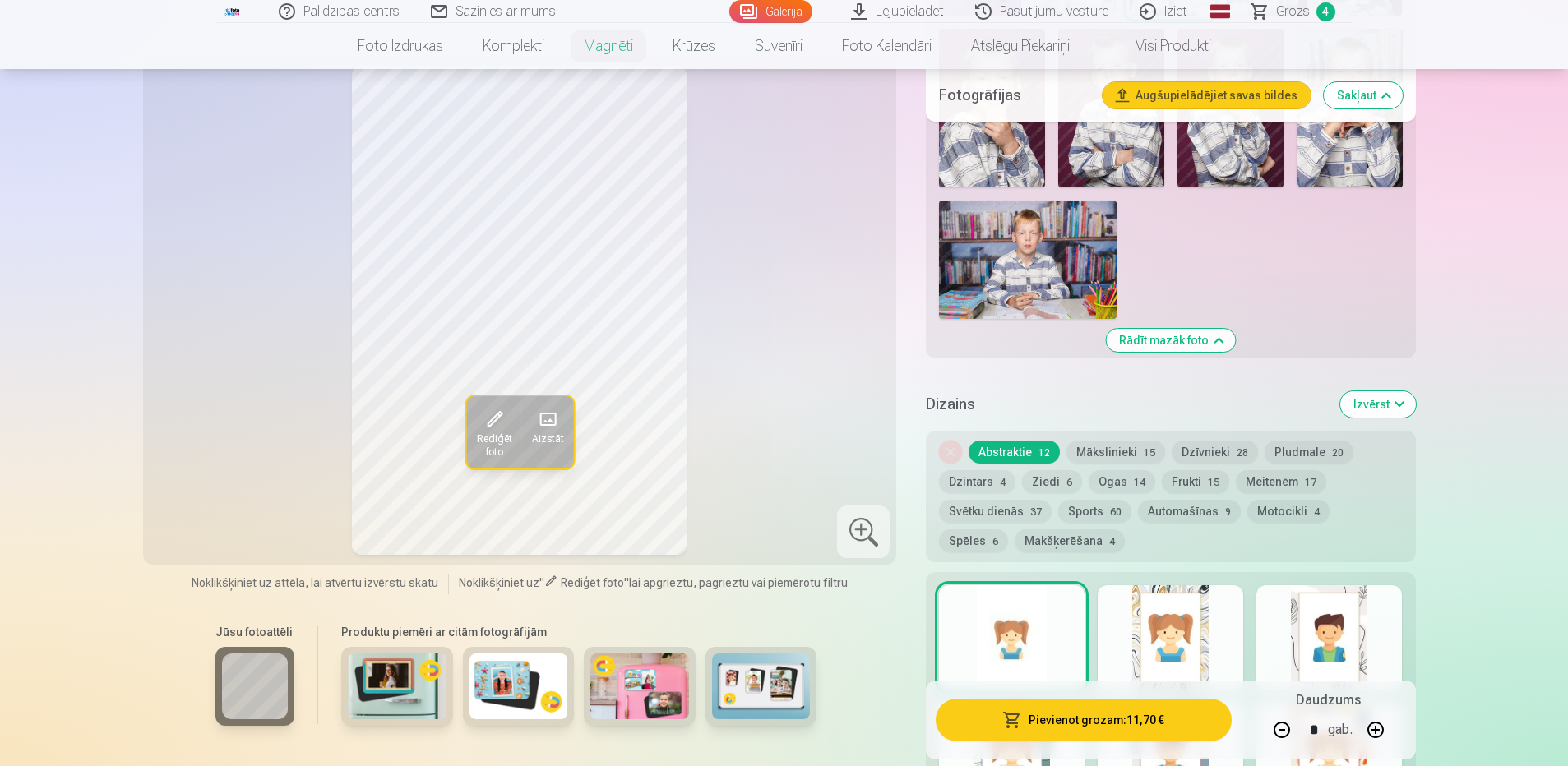
scroll to position [822, 0]
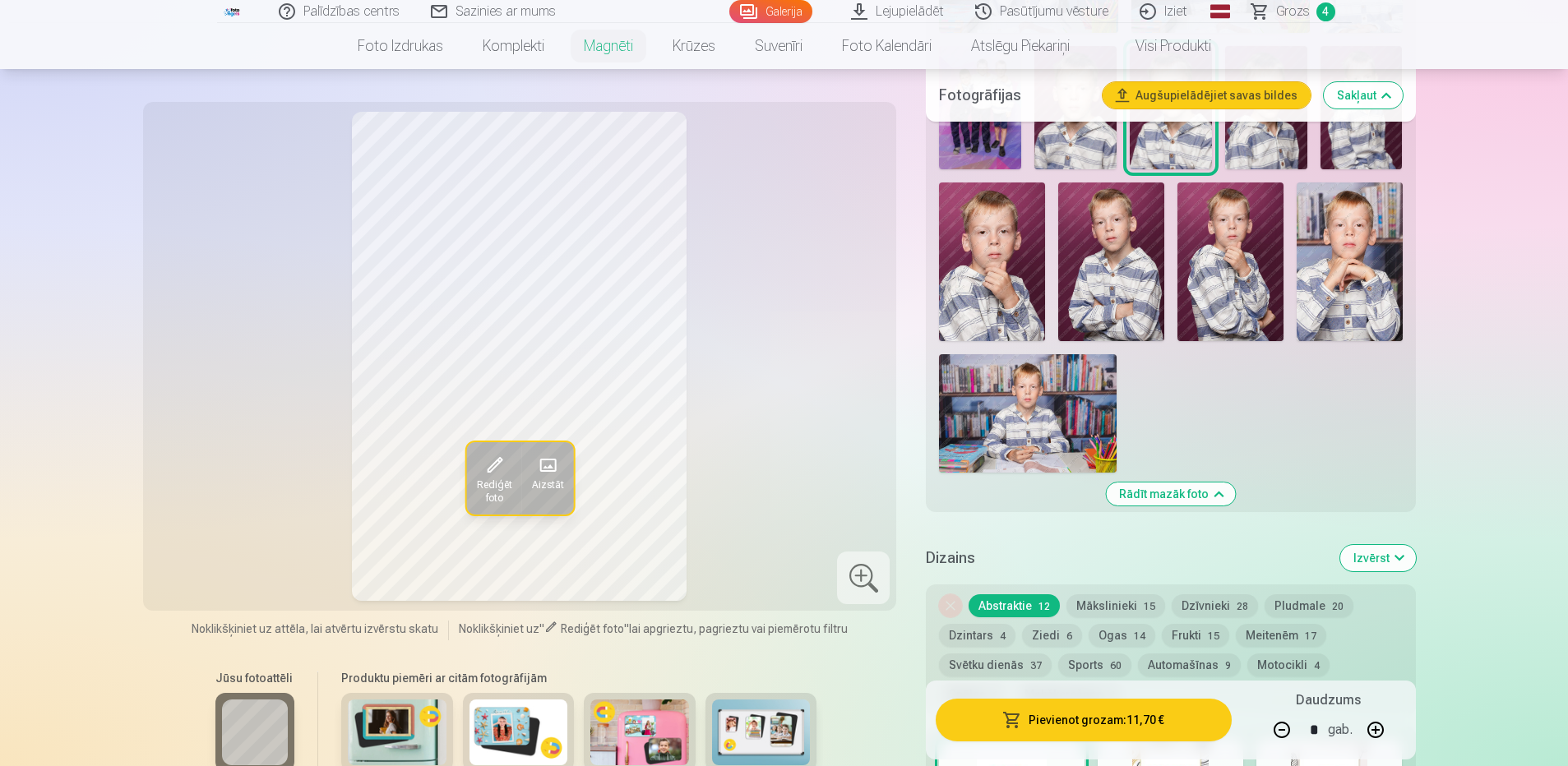
click at [901, 8] on link "Lejupielādēt" at bounding box center [898, 11] width 124 height 23
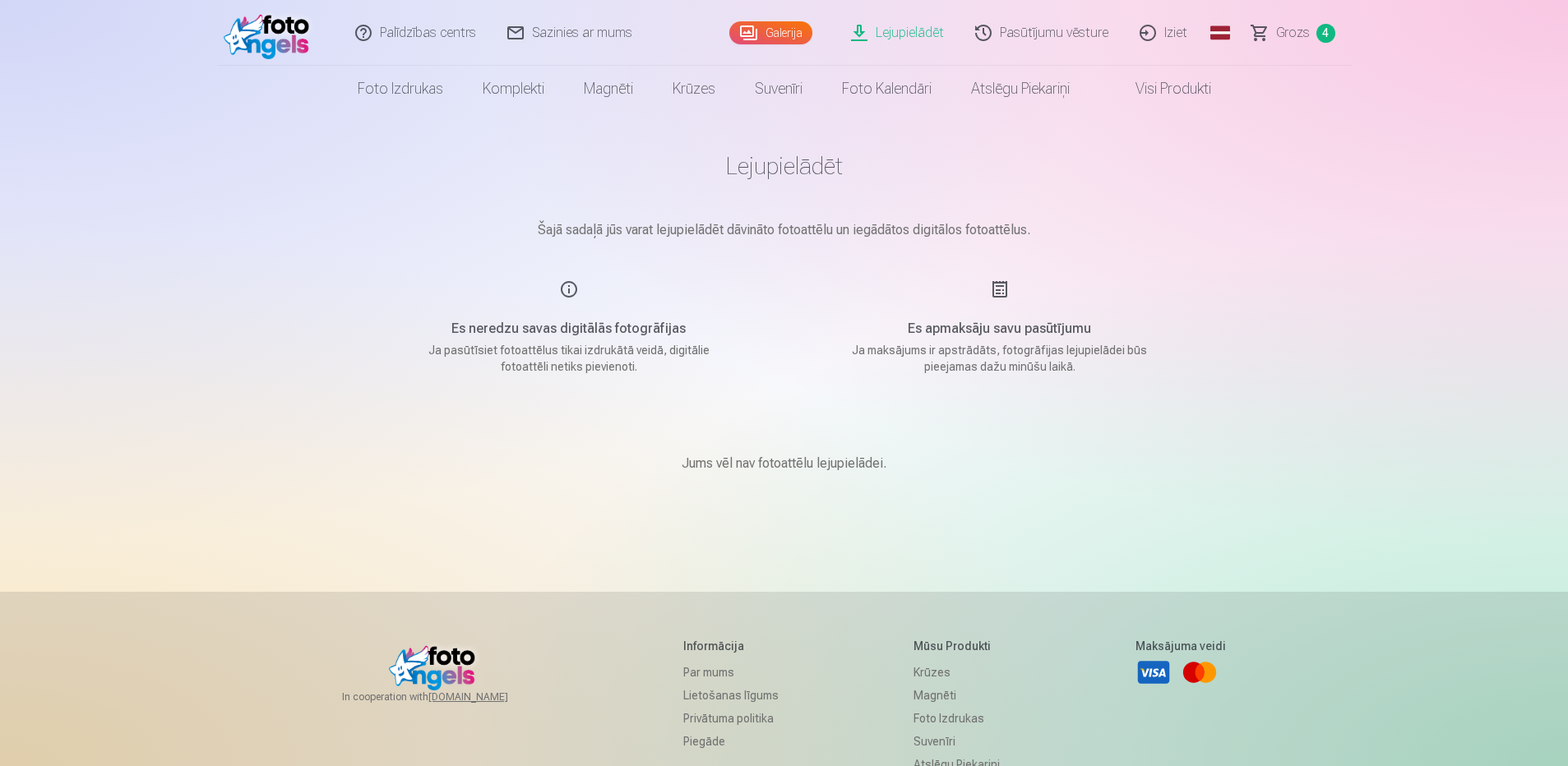
click at [779, 36] on link "Galerija" at bounding box center [770, 32] width 83 height 23
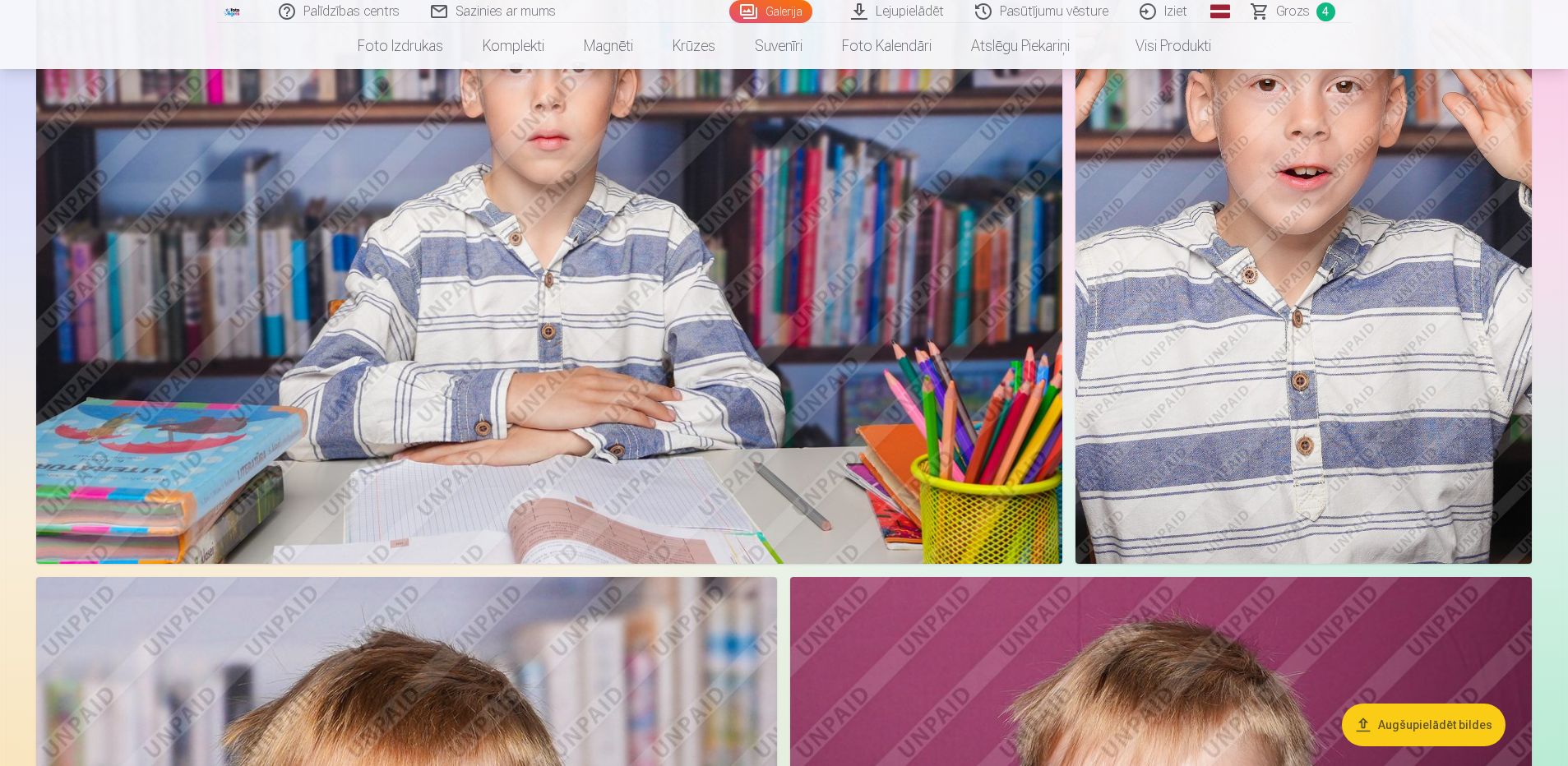
scroll to position [1315, 0]
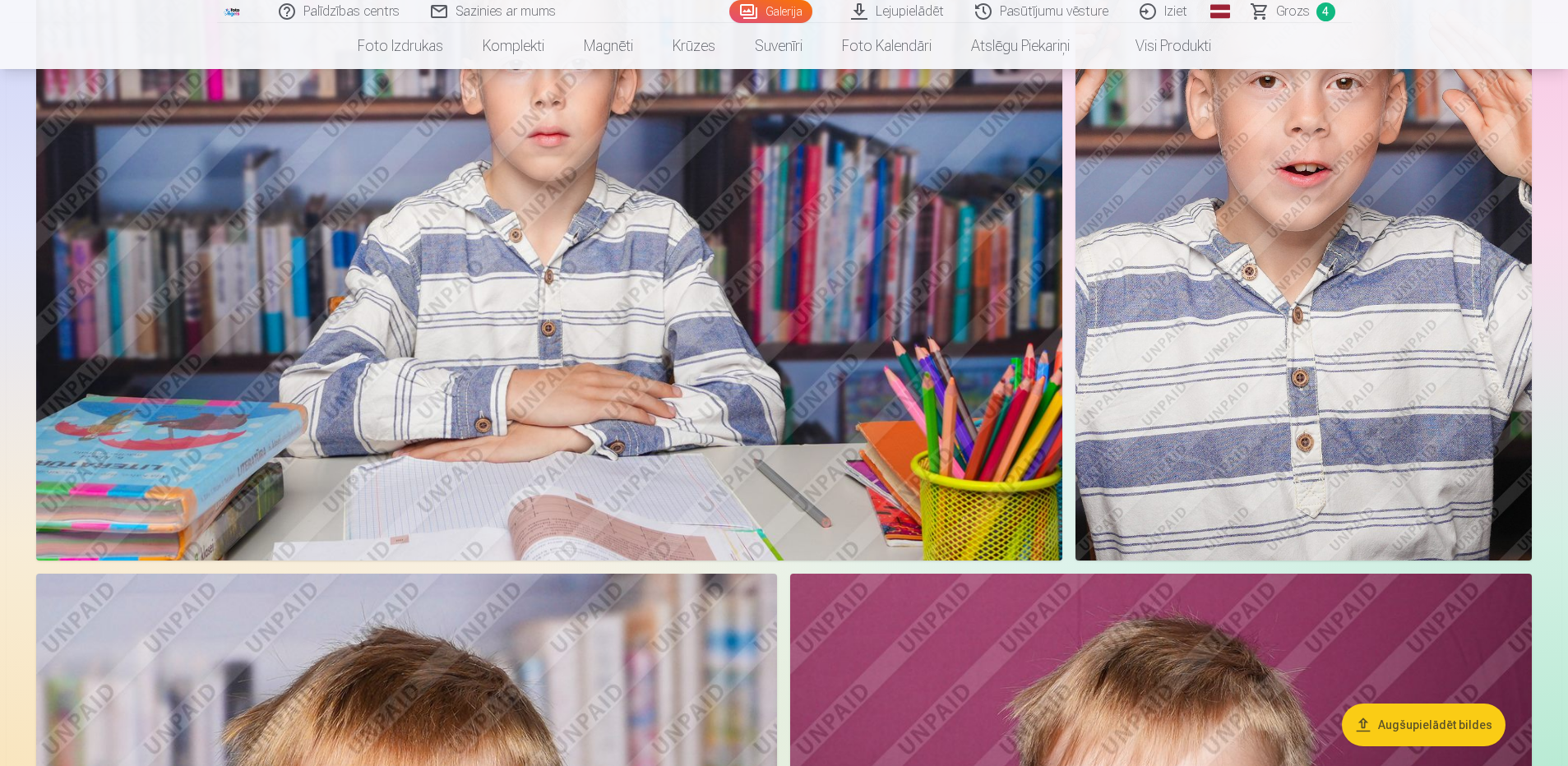
click at [1457, 725] on button "Augšupielādēt bildes" at bounding box center [1423, 724] width 164 height 42
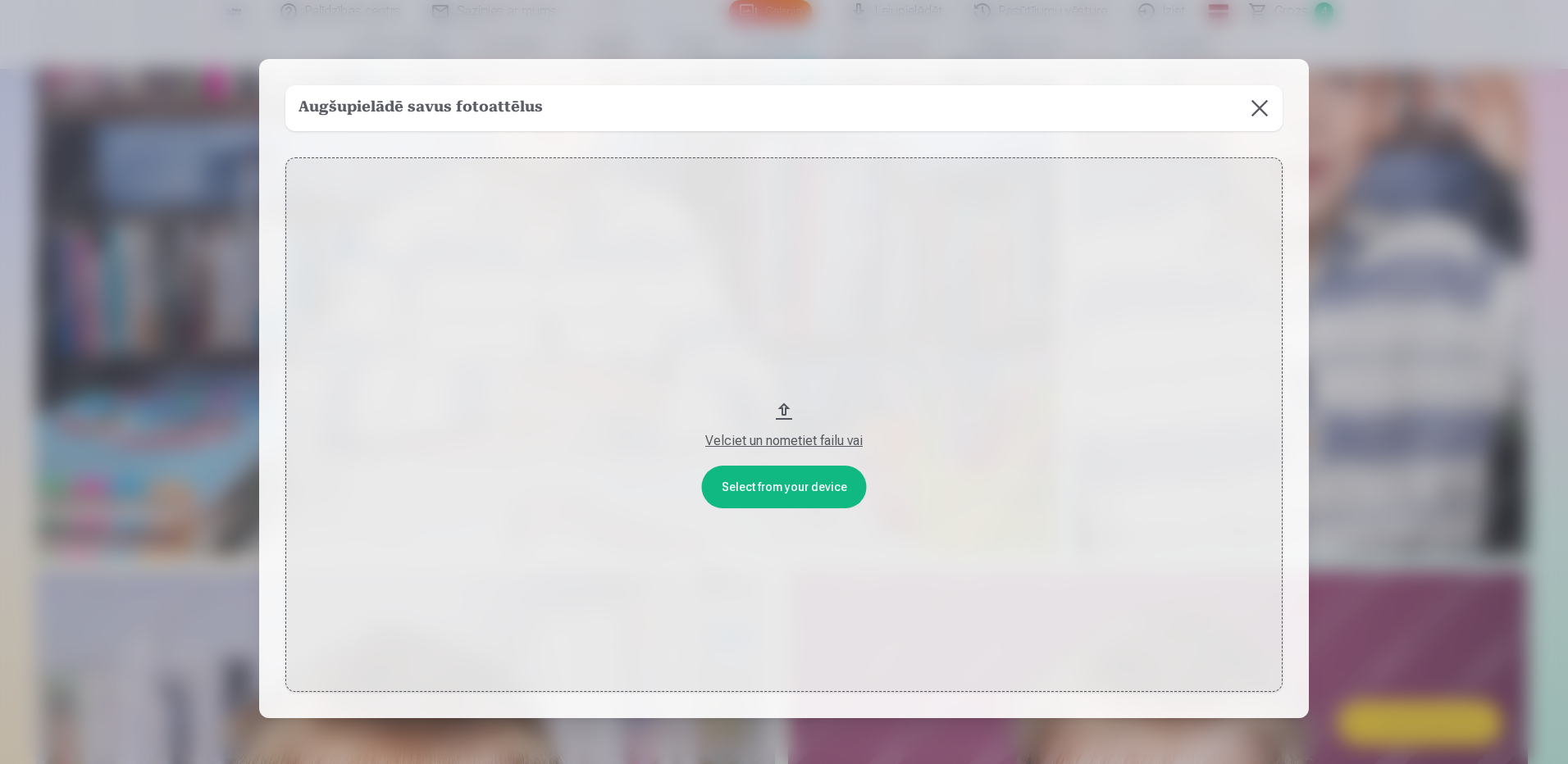
click at [785, 491] on button "Velciet un nometiet failu vai" at bounding box center [784, 424] width 997 height 534
click at [810, 437] on div "Velciet un nometiet failu vai" at bounding box center [784, 440] width 964 height 19
click at [1268, 105] on button at bounding box center [1259, 108] width 46 height 46
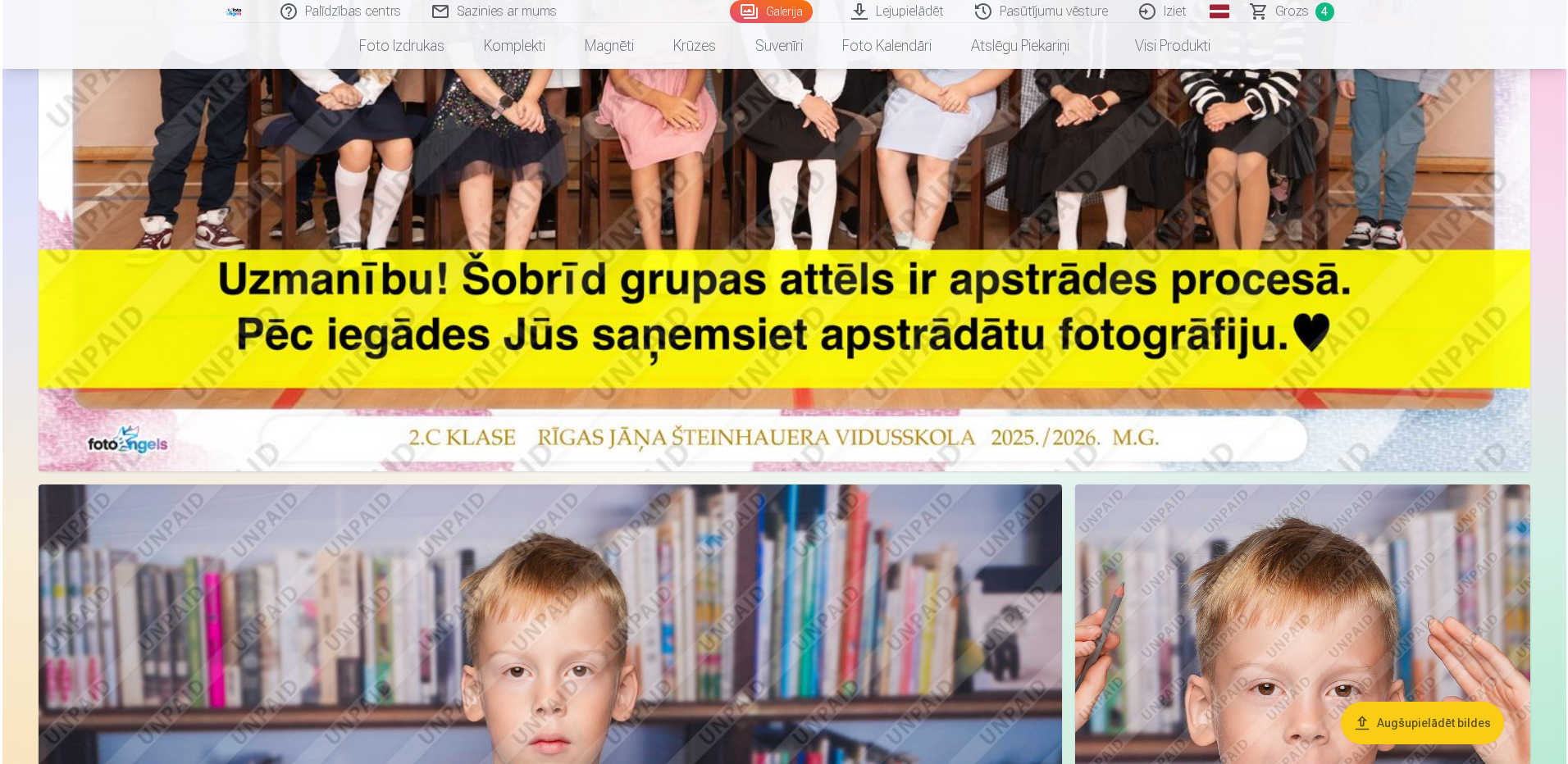
scroll to position [902, 0]
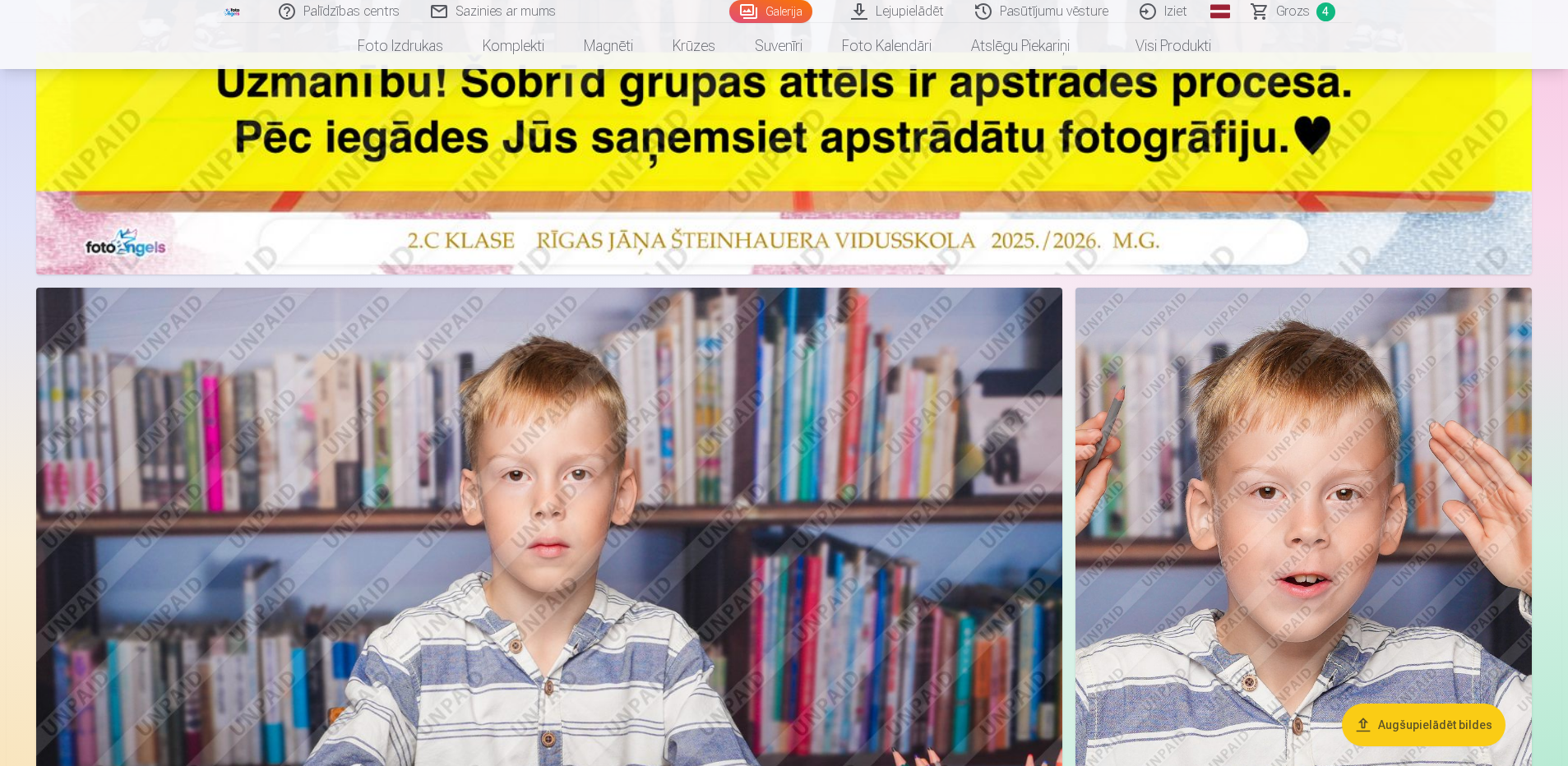
click at [372, 390] on img at bounding box center [549, 629] width 1026 height 684
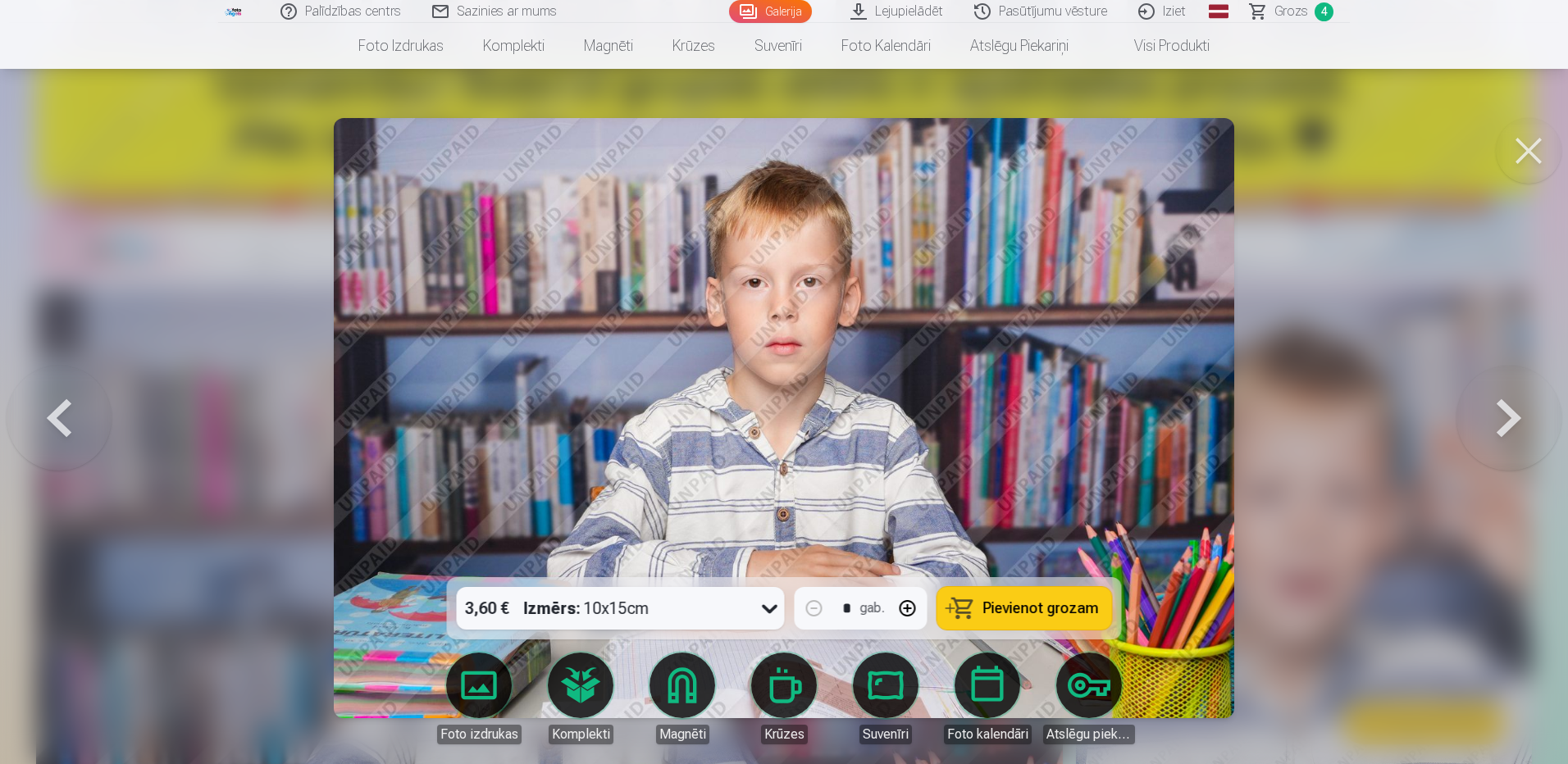
click at [1077, 10] on link "Pasūtījumu vēsture" at bounding box center [1041, 11] width 164 height 23
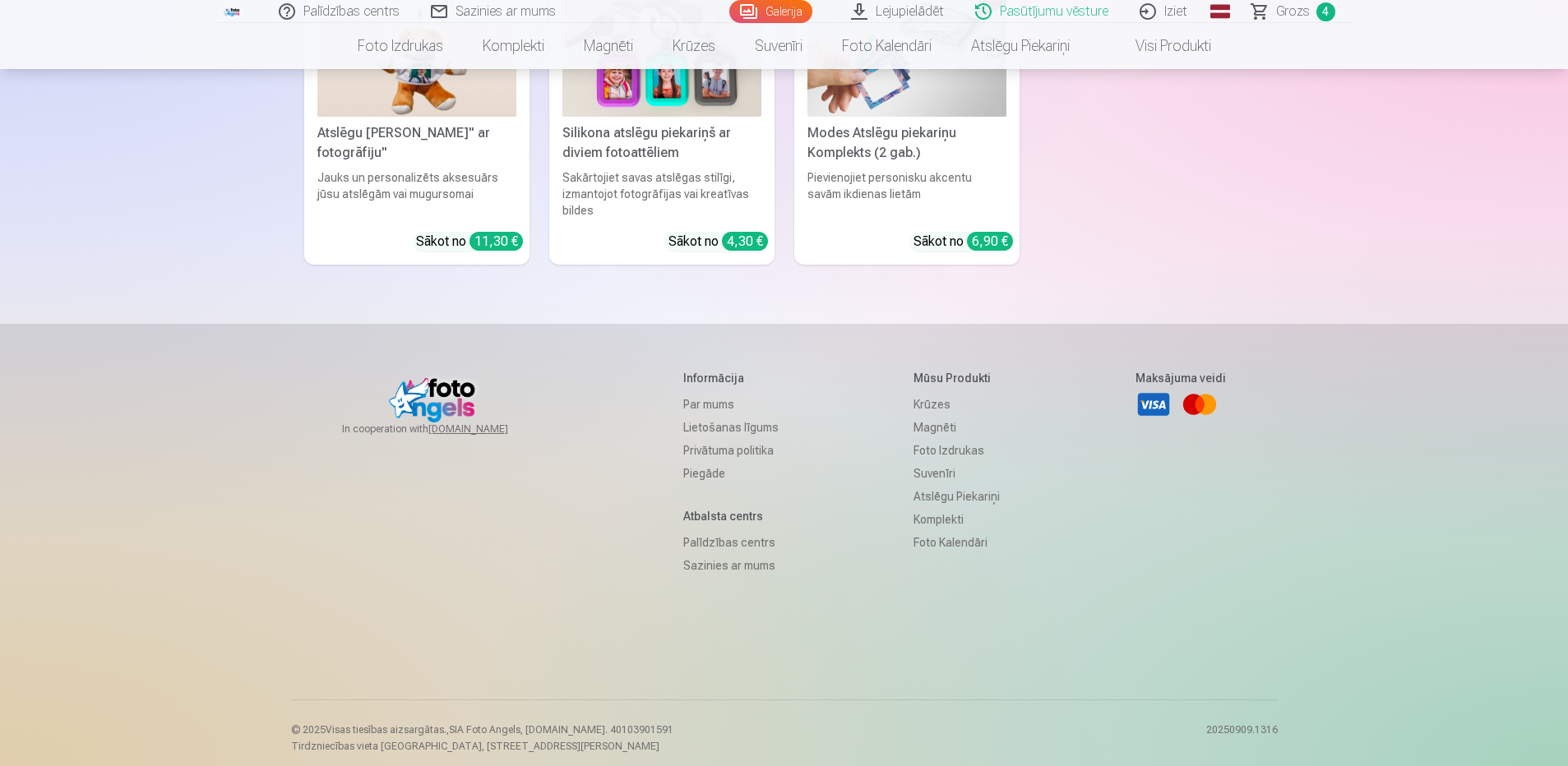
scroll to position [4776, 0]
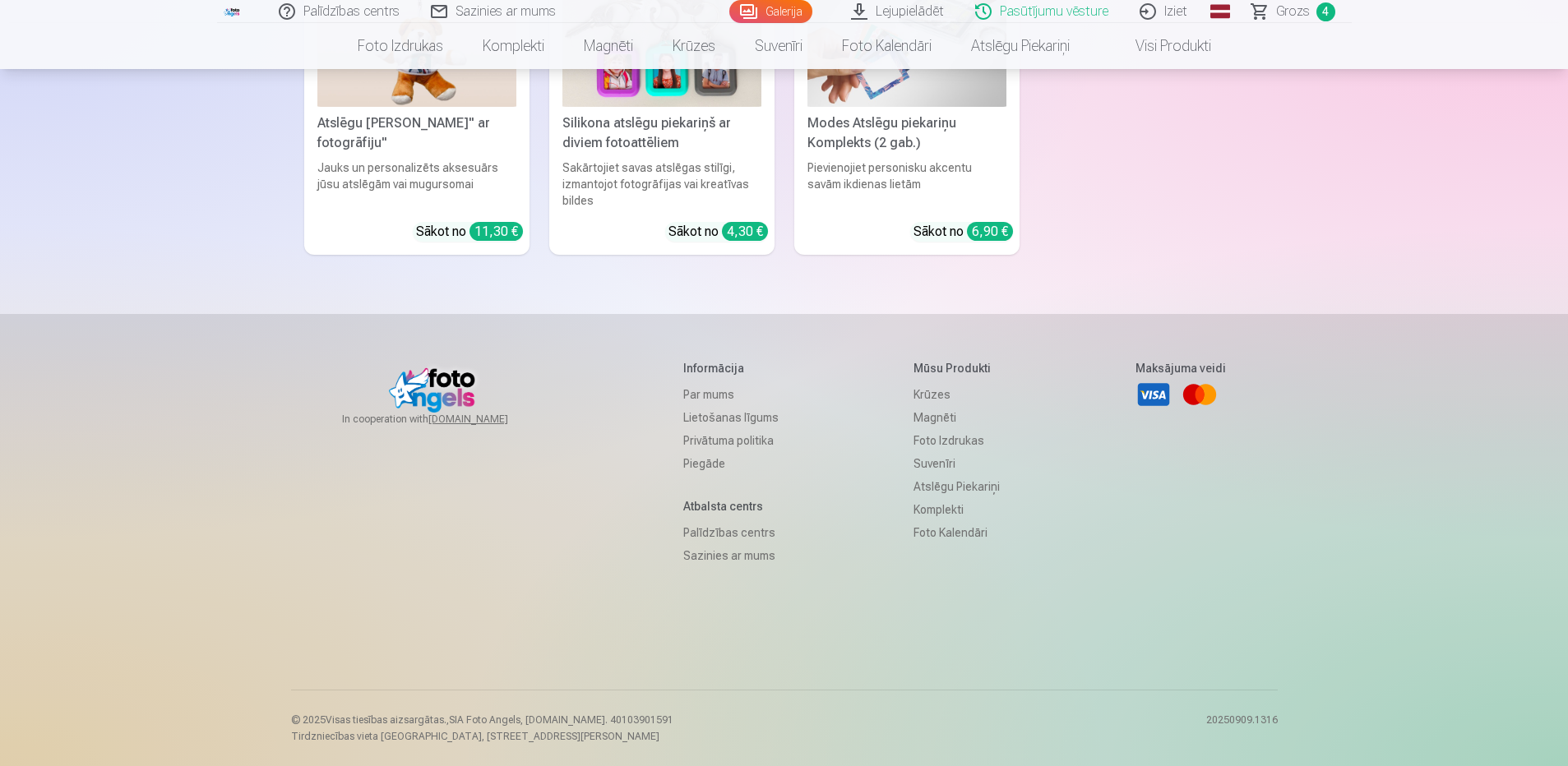
click at [703, 407] on link "Lietošanas līgums" at bounding box center [731, 417] width 96 height 23
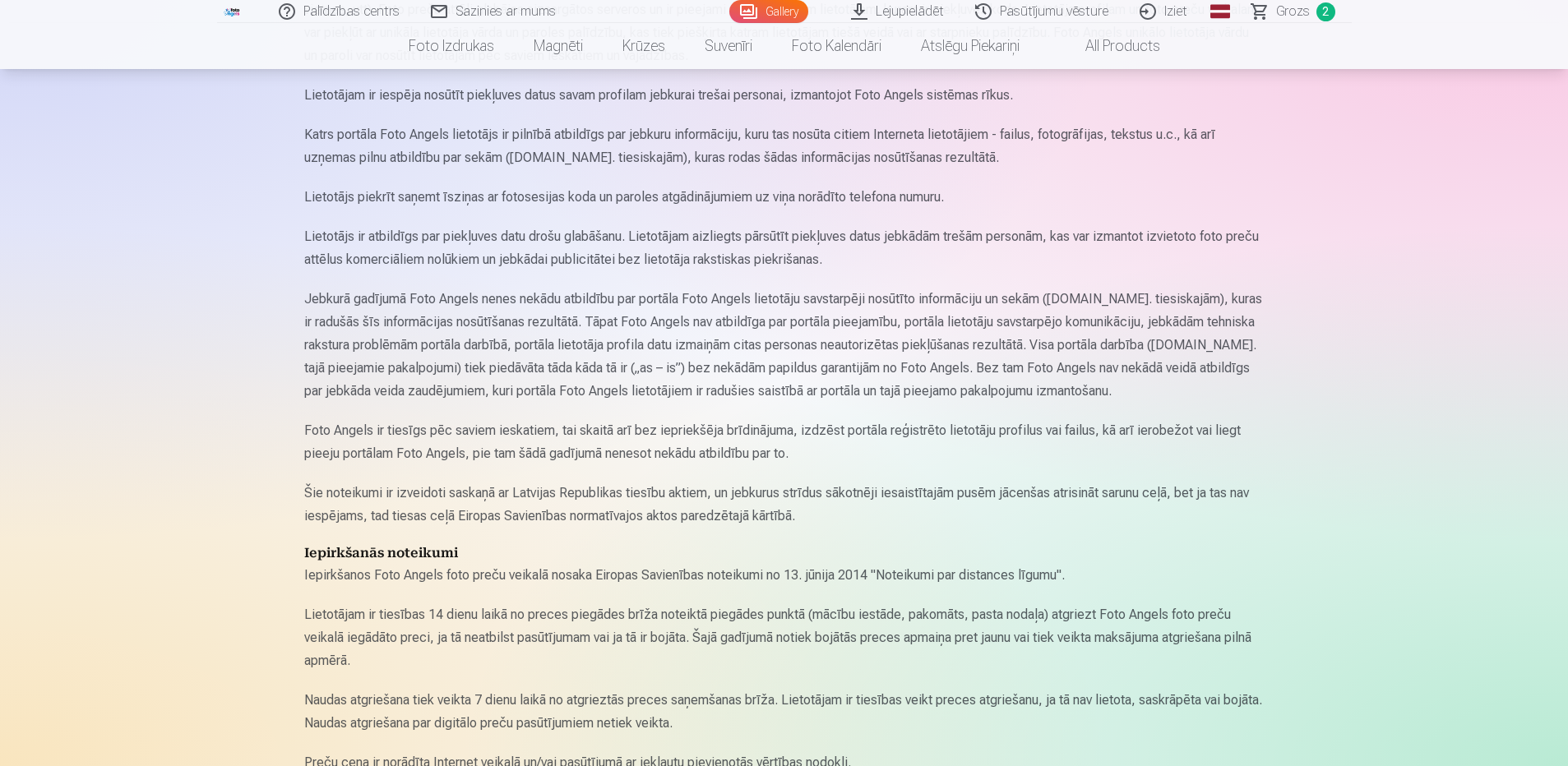
scroll to position [208, 0]
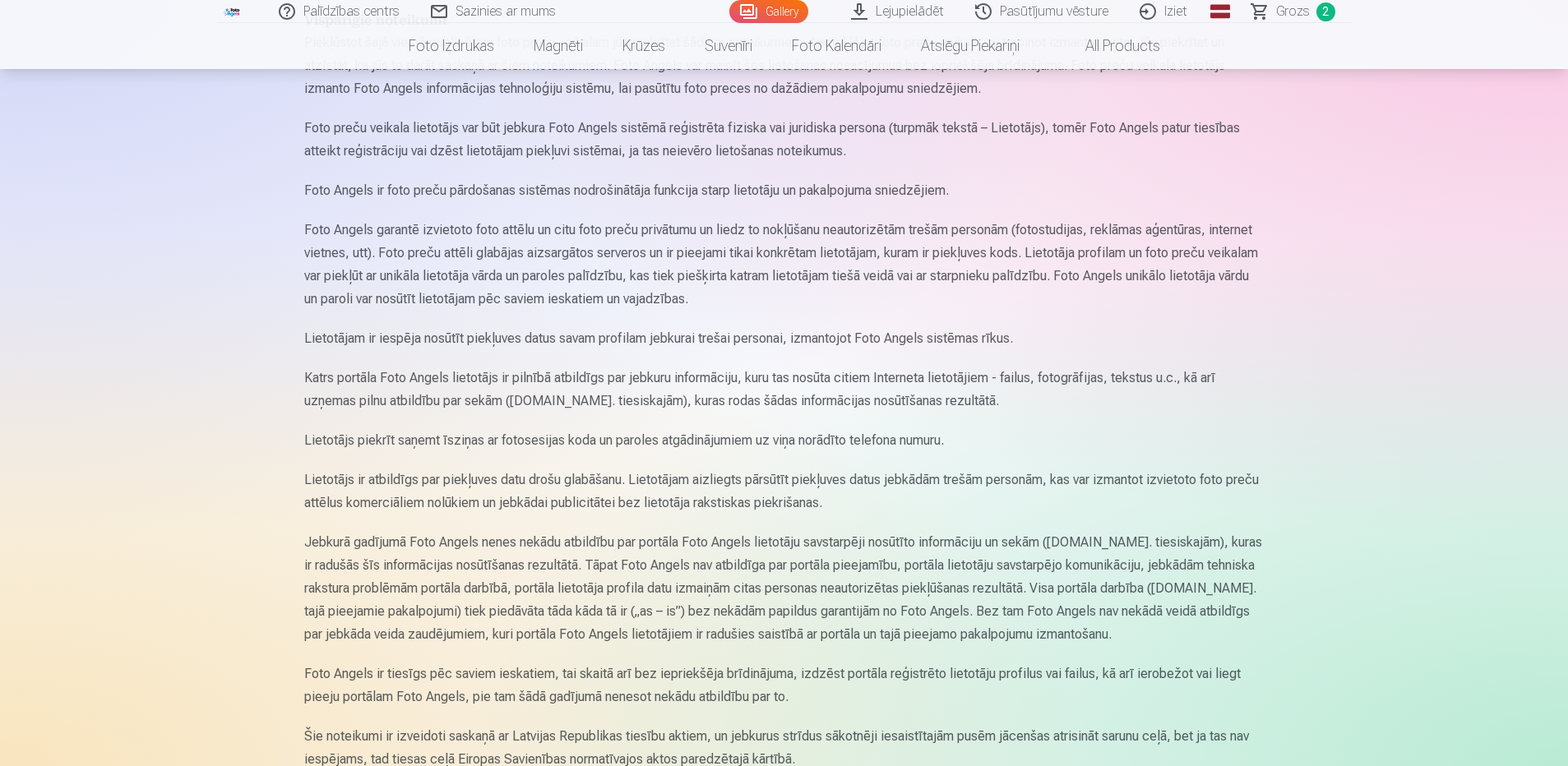
click at [1298, 19] on span "Grozs" at bounding box center [1293, 11] width 34 height 19
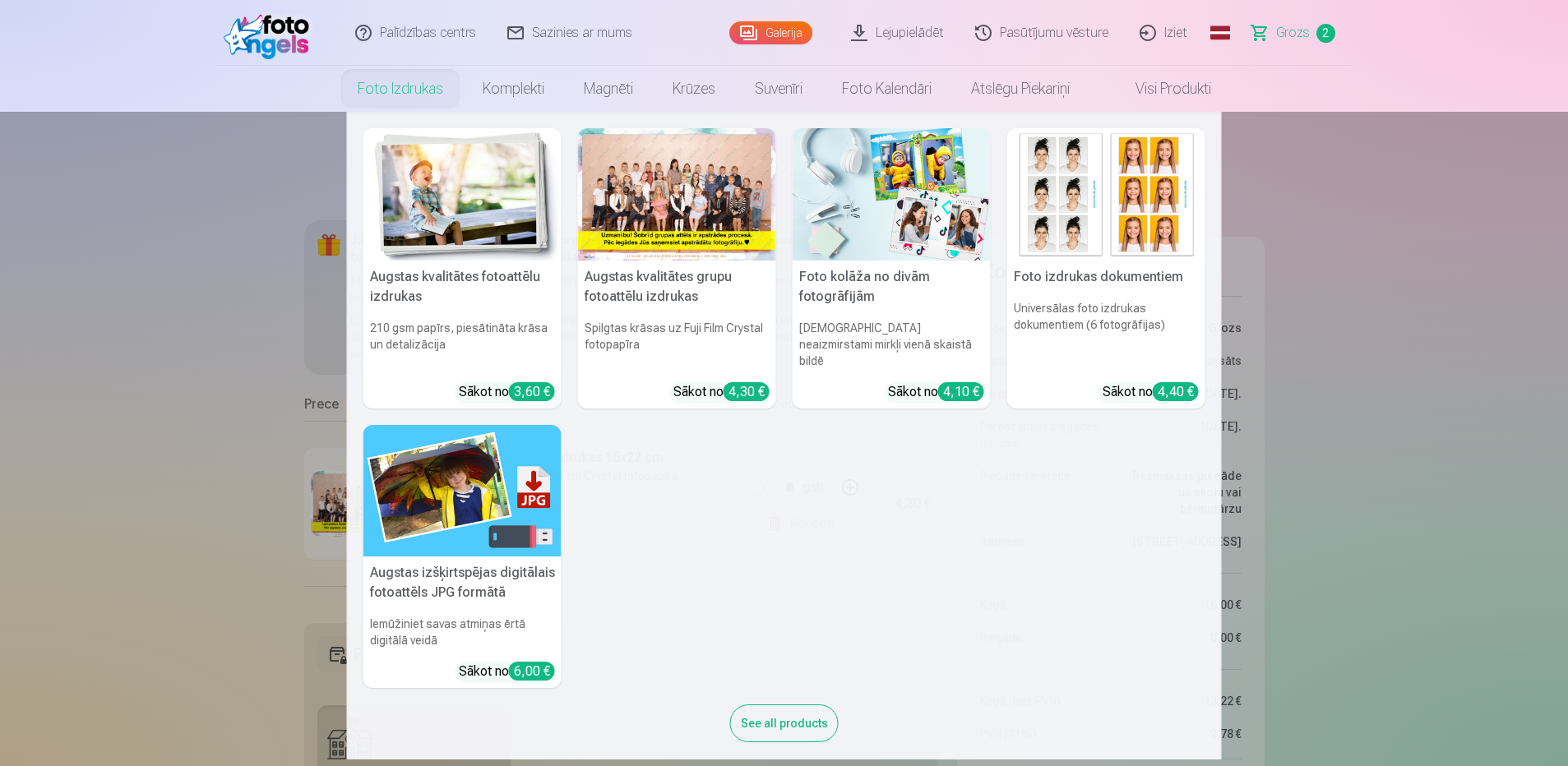
click at [404, 86] on link "Foto izdrukas" at bounding box center [400, 89] width 125 height 46
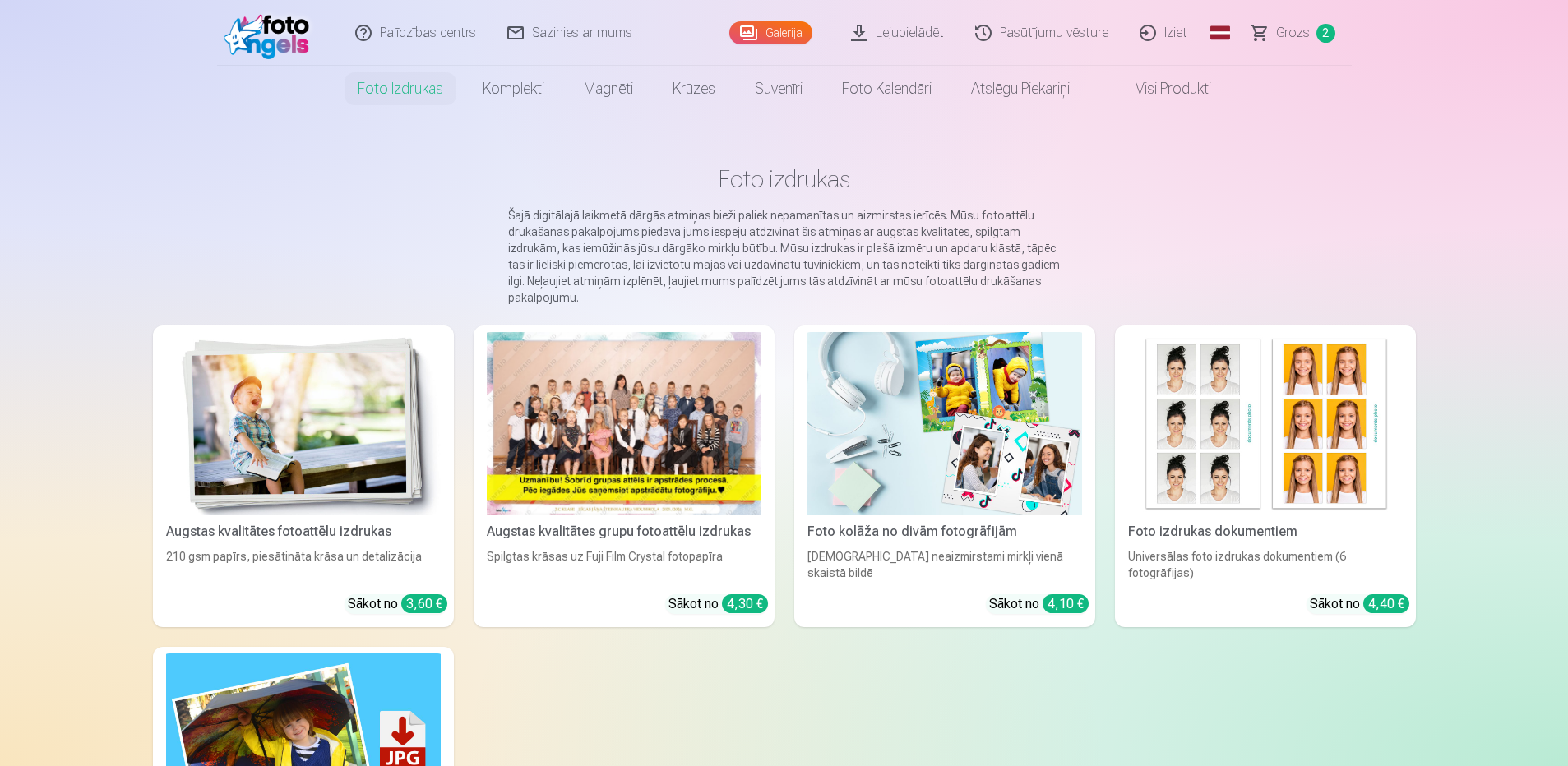
click at [1293, 38] on span "Grozs" at bounding box center [1293, 32] width 34 height 19
